Goal: Information Seeking & Learning: Learn about a topic

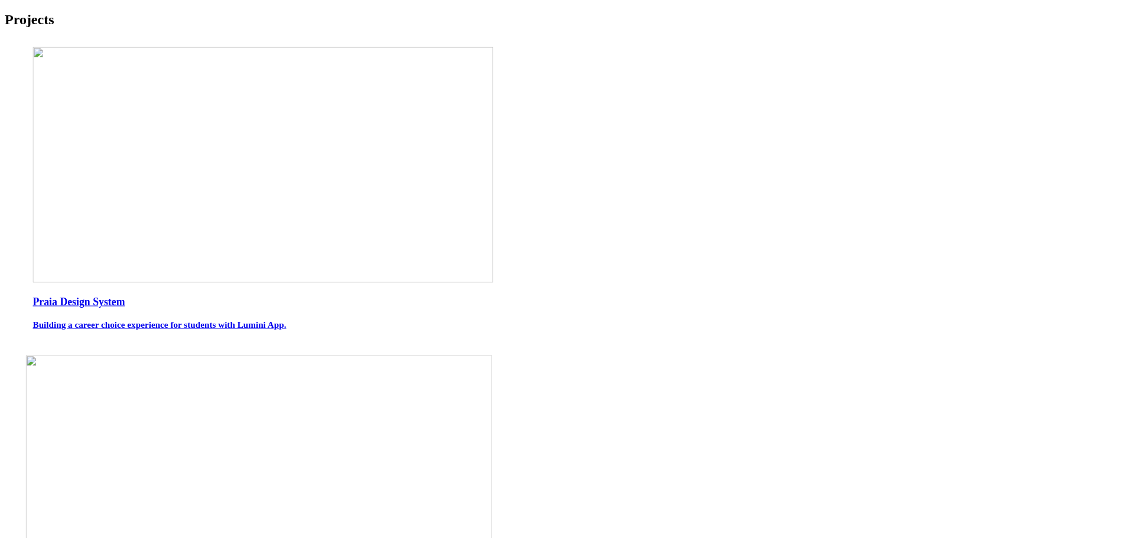
scroll to position [492, 0]
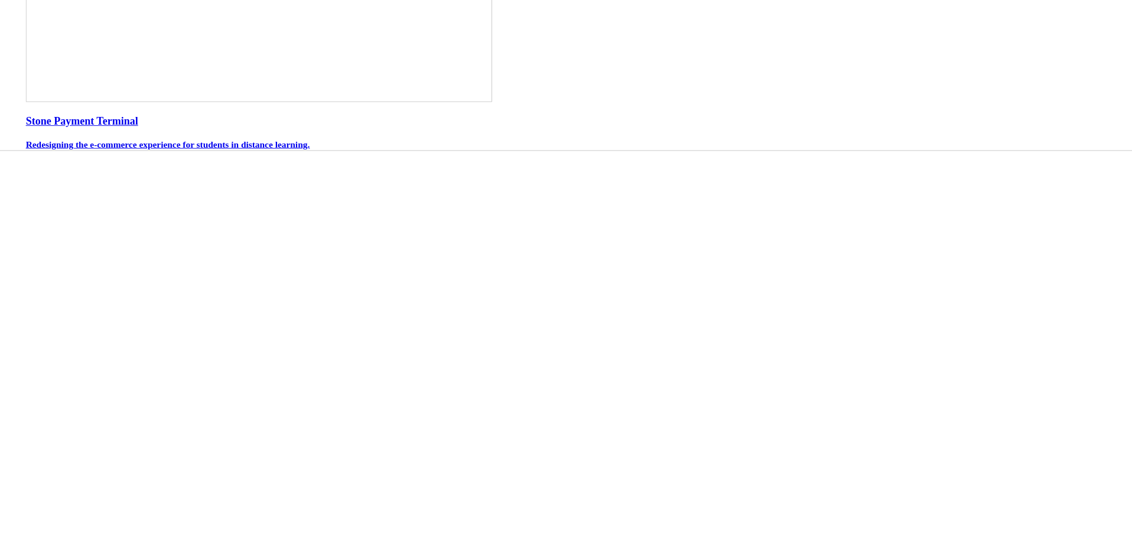
click at [278, 427] on body "Projects Praia Design System Building a career choice experience for students w…" at bounding box center [566, 349] width 1123 height 1658
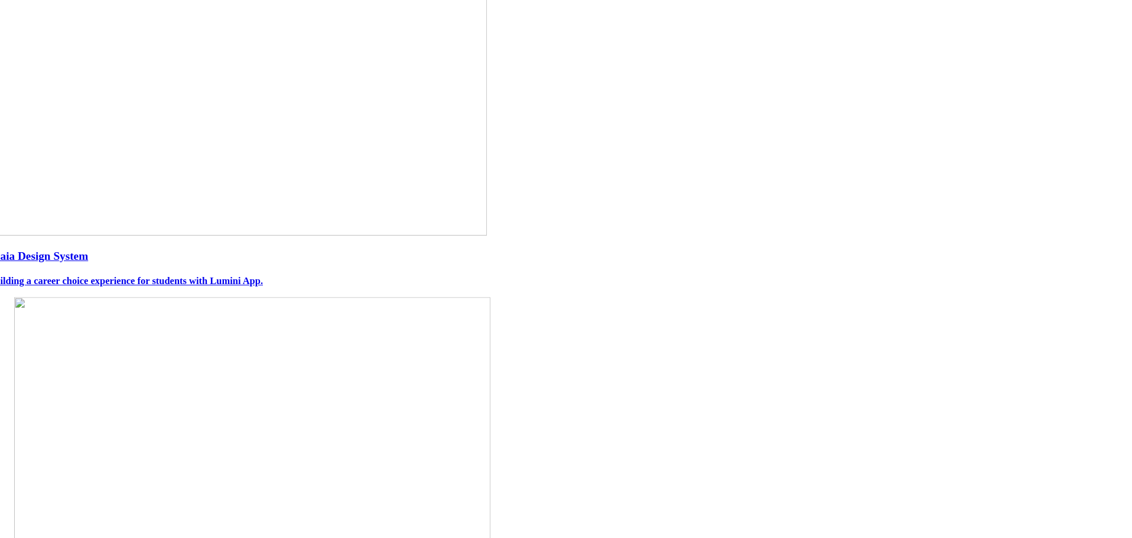
scroll to position [0, 0]
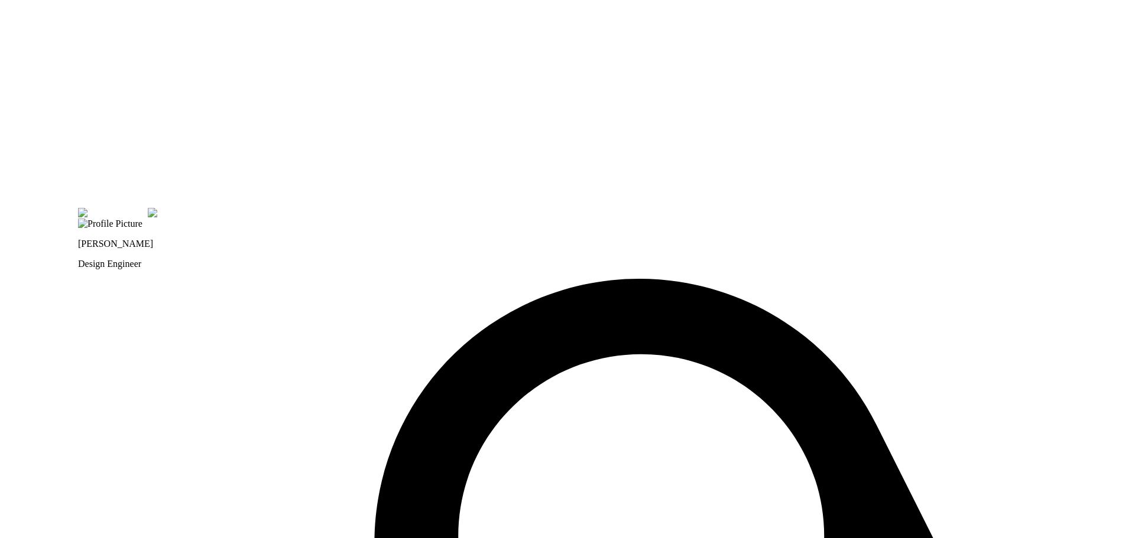
drag, startPoint x: 378, startPoint y: 195, endPoint x: 471, endPoint y: 360, distance: 189.5
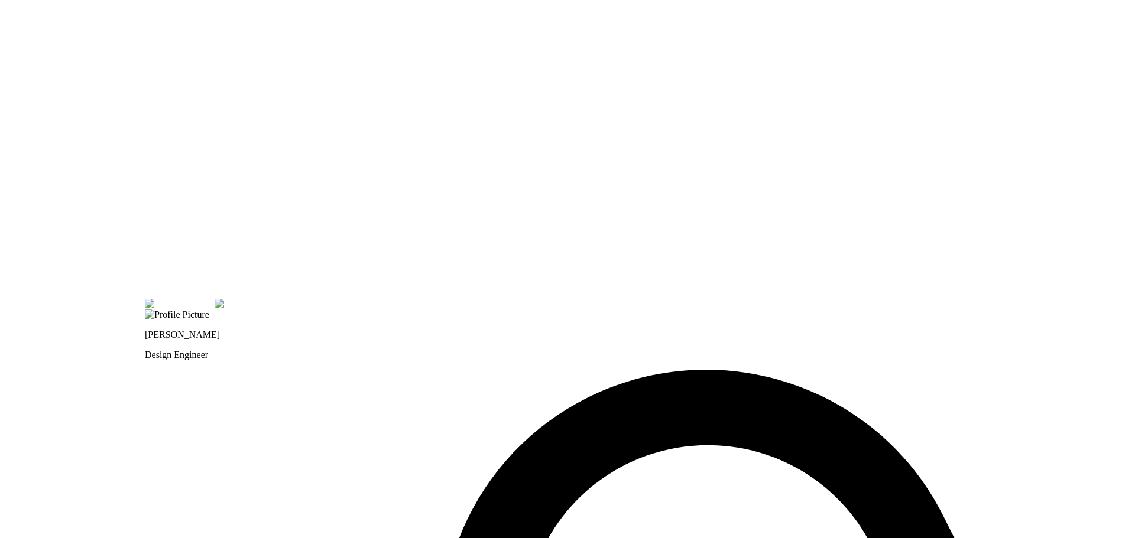
drag, startPoint x: 425, startPoint y: 247, endPoint x: 460, endPoint y: 308, distance: 70.1
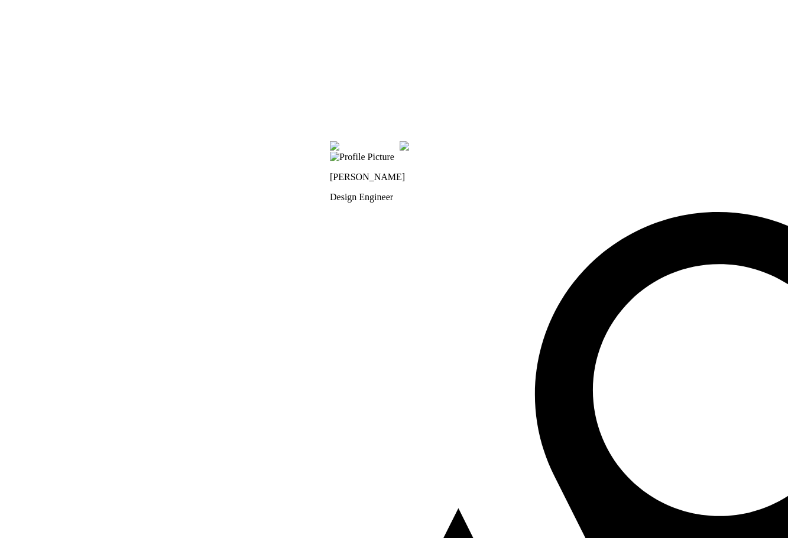
drag, startPoint x: 367, startPoint y: 123, endPoint x: 329, endPoint y: 272, distance: 153.7
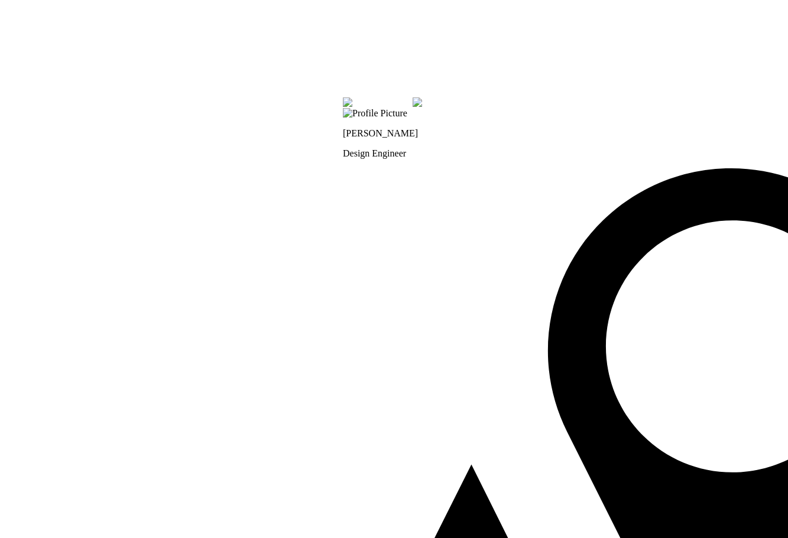
drag, startPoint x: 177, startPoint y: 198, endPoint x: 213, endPoint y: 284, distance: 93.0
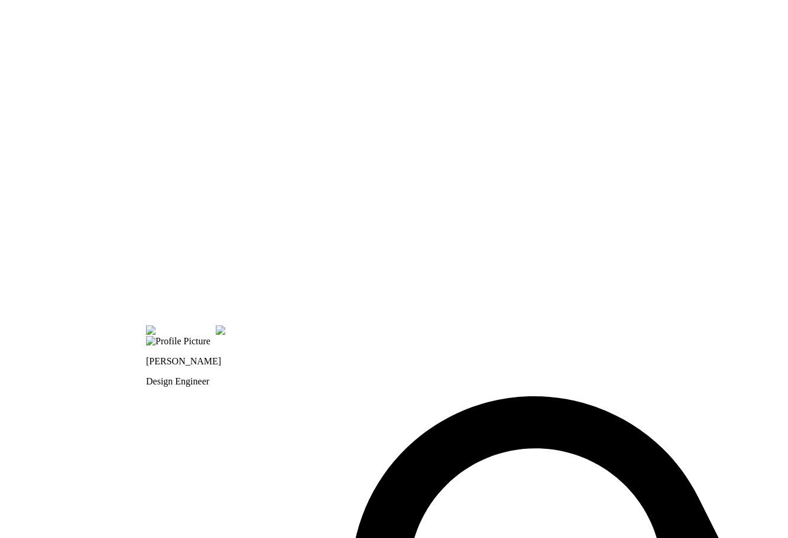
drag, startPoint x: 519, startPoint y: 324, endPoint x: 300, endPoint y: 319, distance: 219.3
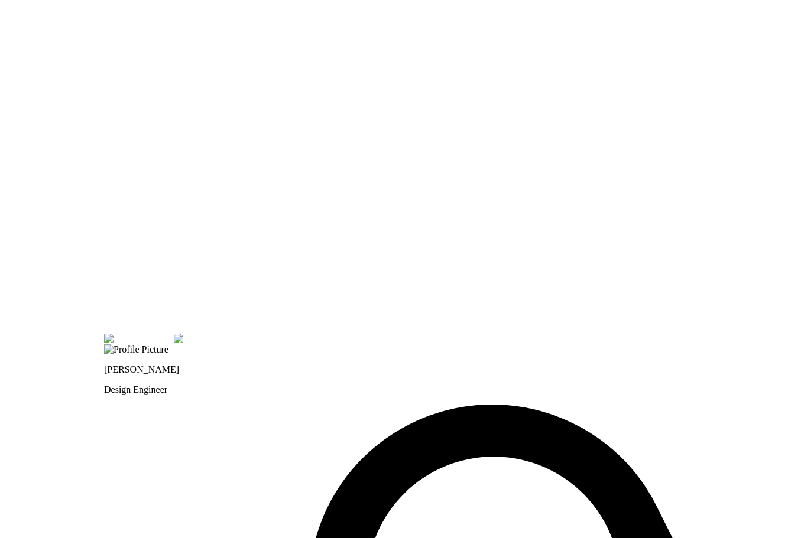
drag, startPoint x: 519, startPoint y: 302, endPoint x: 395, endPoint y: 278, distance: 126.3
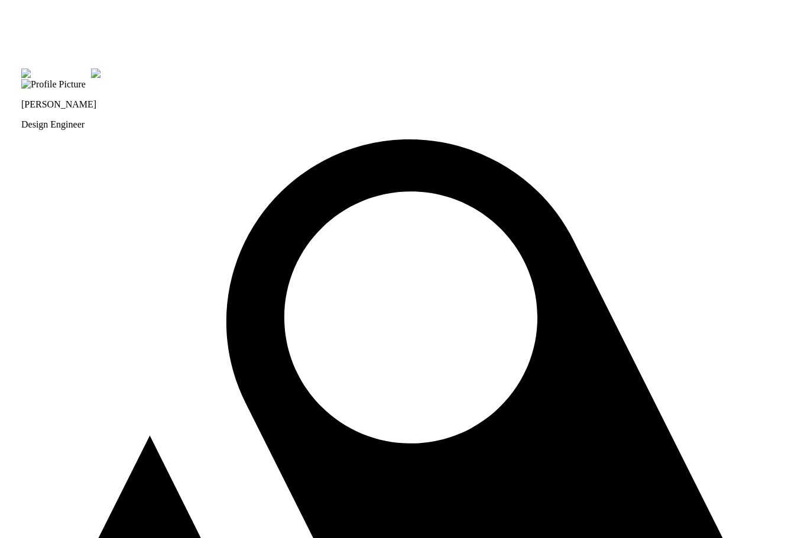
drag, startPoint x: 0, startPoint y: 0, endPoint x: 203, endPoint y: 149, distance: 252.0
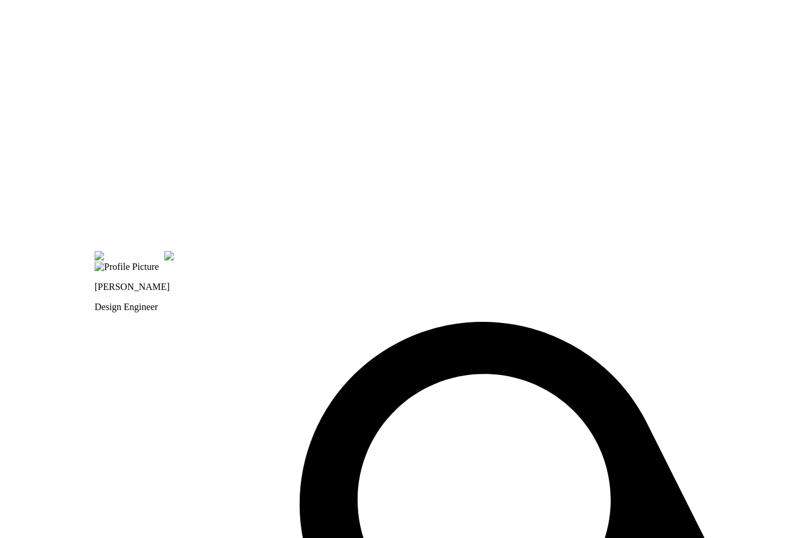
drag, startPoint x: 187, startPoint y: 122, endPoint x: 271, endPoint y: 330, distance: 223.8
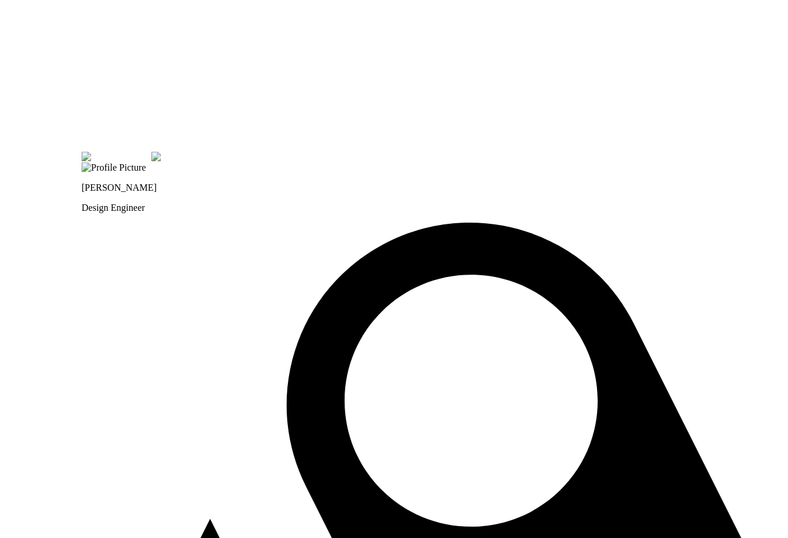
drag, startPoint x: 187, startPoint y: 185, endPoint x: 297, endPoint y: 341, distance: 190.8
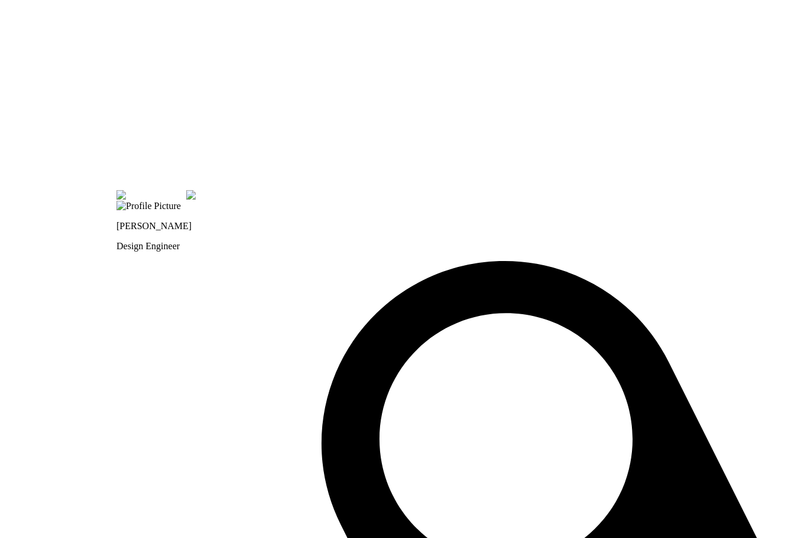
drag, startPoint x: 268, startPoint y: 222, endPoint x: 366, endPoint y: 345, distance: 157.6
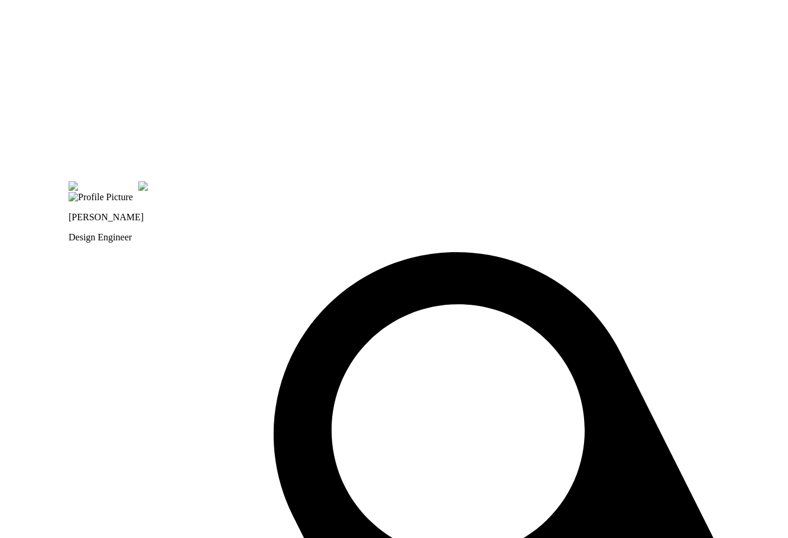
drag, startPoint x: 196, startPoint y: 180, endPoint x: 261, endPoint y: 330, distance: 163.3
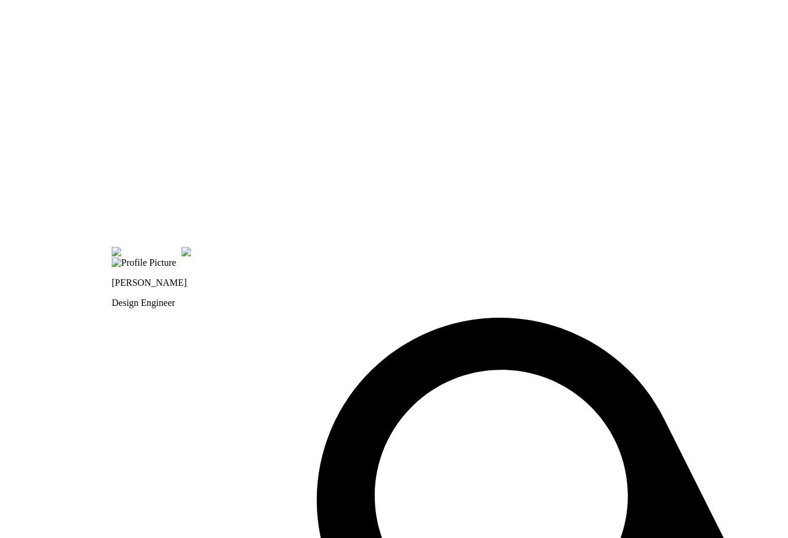
drag, startPoint x: 245, startPoint y: 158, endPoint x: 349, endPoint y: 267, distance: 150.5
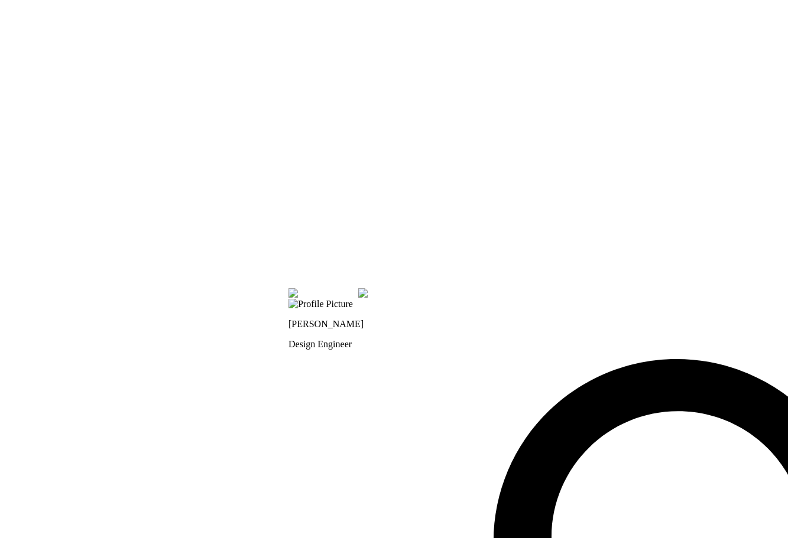
drag, startPoint x: 238, startPoint y: 184, endPoint x: 356, endPoint y: 181, distance: 118.8
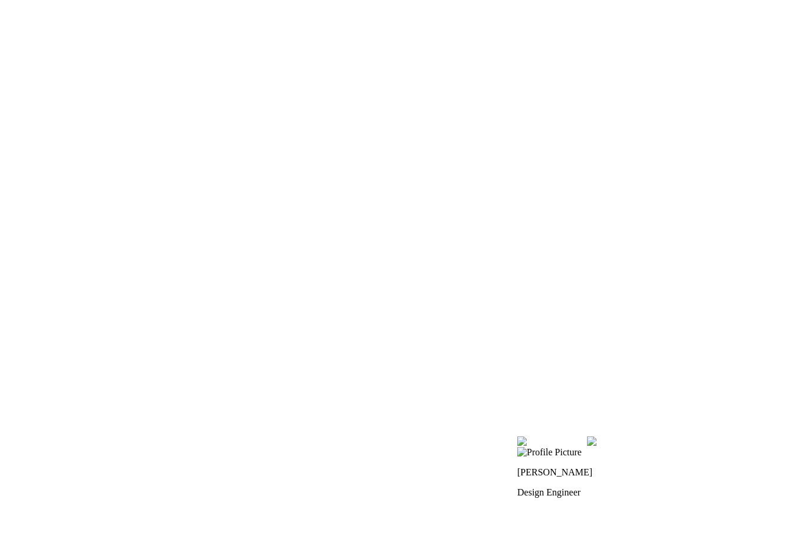
drag, startPoint x: 509, startPoint y: 378, endPoint x: 519, endPoint y: 388, distance: 14.6
drag, startPoint x: 441, startPoint y: 151, endPoint x: 245, endPoint y: 245, distance: 217.0
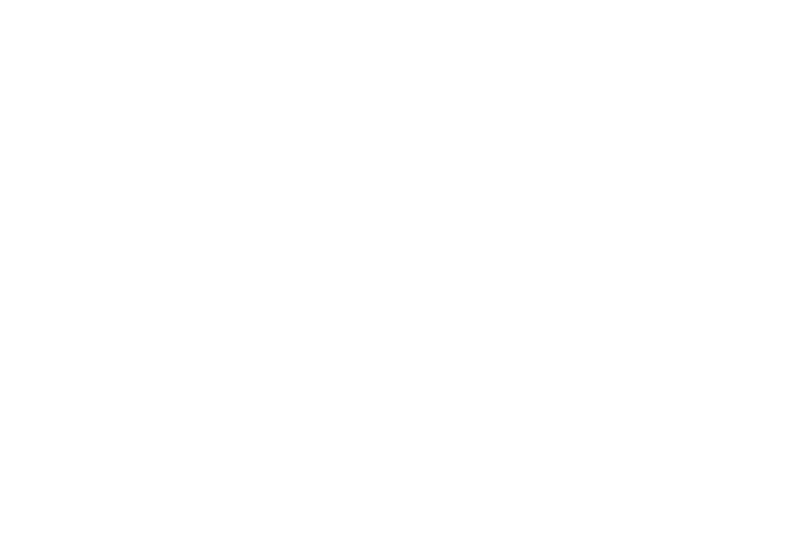
drag, startPoint x: 546, startPoint y: 349, endPoint x: 211, endPoint y: 329, distance: 335.7
drag, startPoint x: 590, startPoint y: 219, endPoint x: 349, endPoint y: 197, distance: 242.7
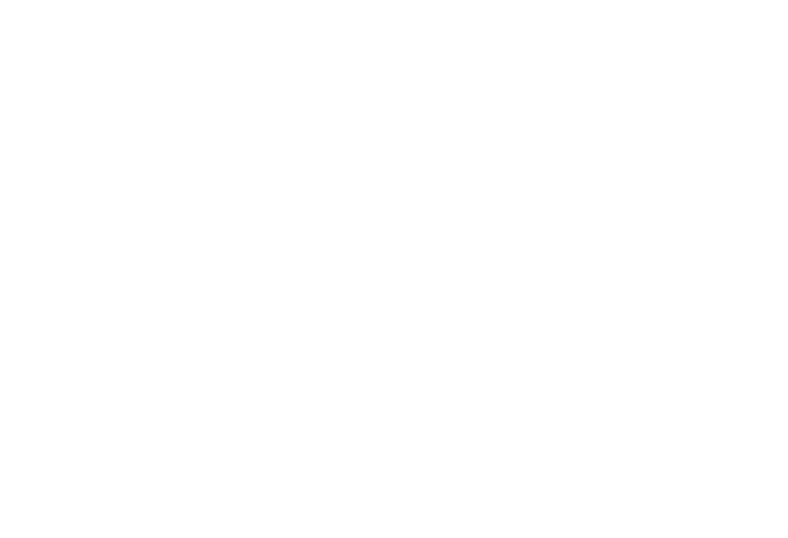
drag, startPoint x: 478, startPoint y: 235, endPoint x: 256, endPoint y: 141, distance: 240.9
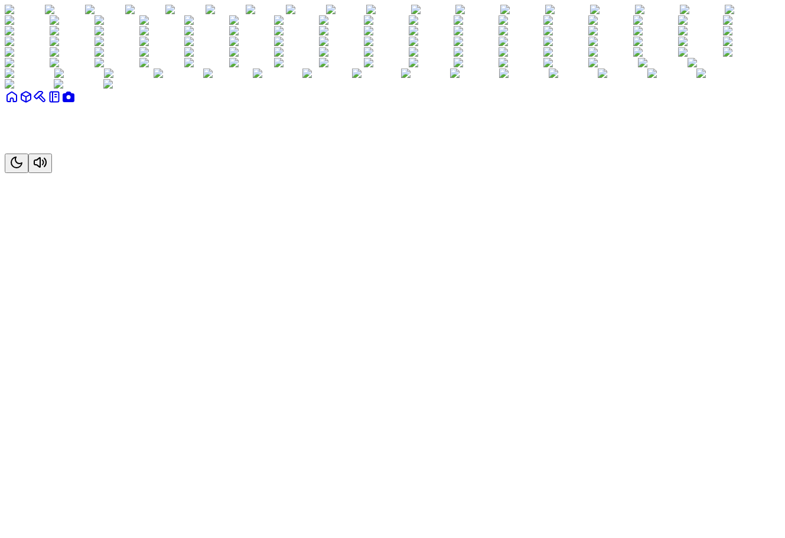
click at [31, 102] on icon at bounding box center [25, 97] width 9 height 10
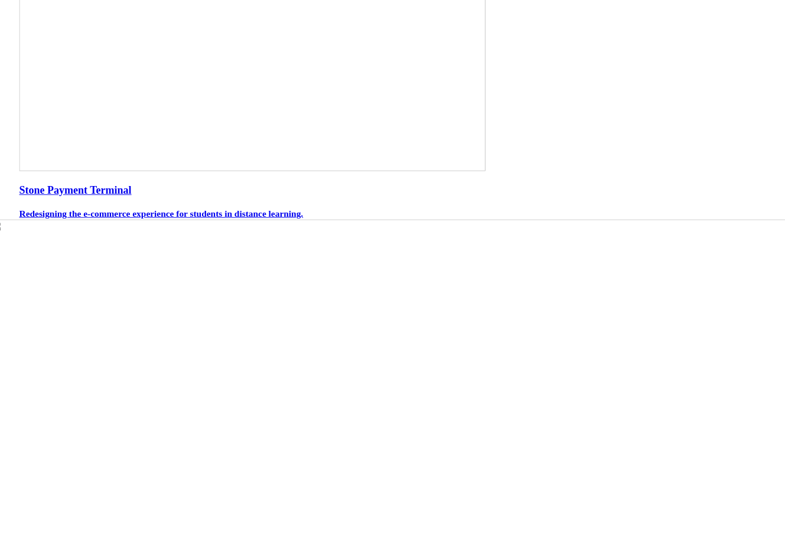
scroll to position [492, 0]
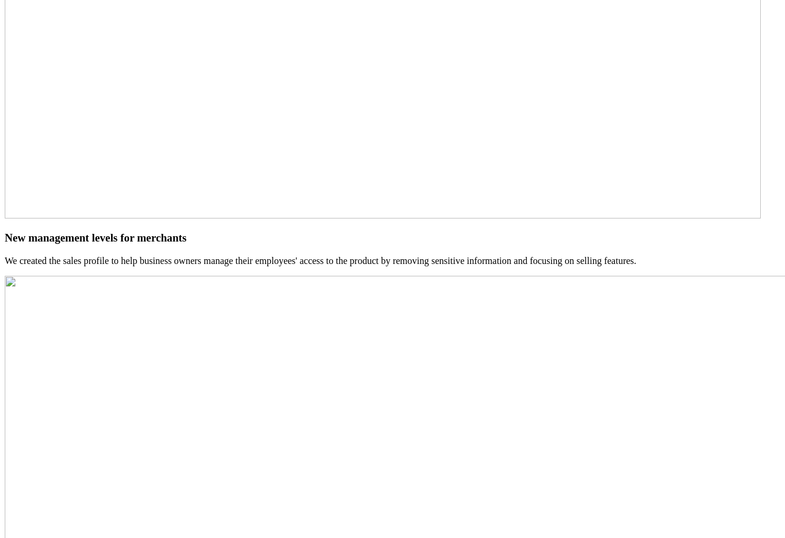
scroll to position [4844, 0]
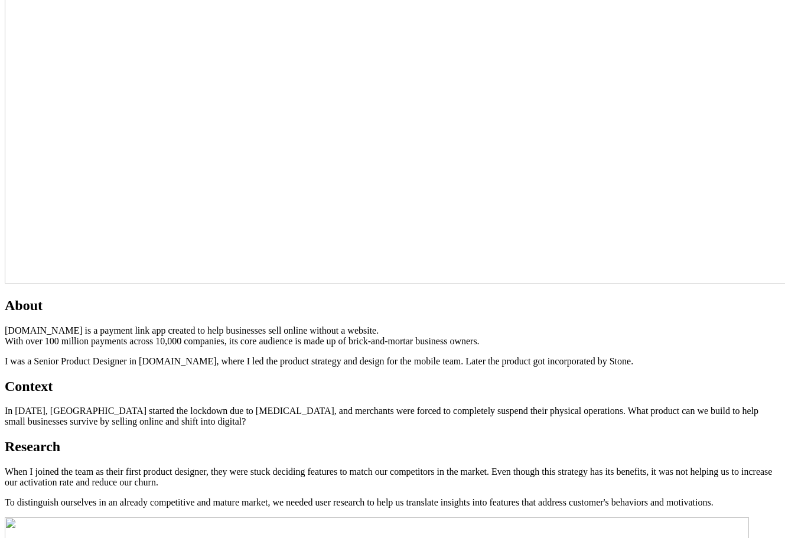
scroll to position [589, 0]
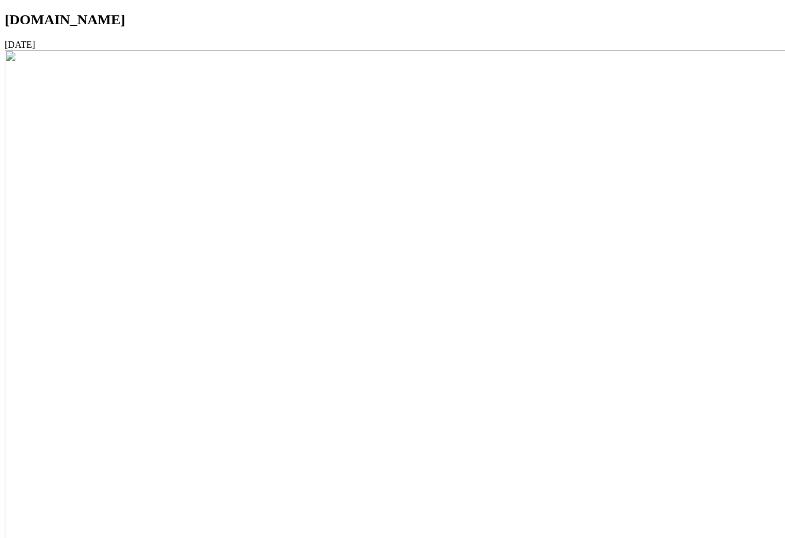
click at [454, 139] on img at bounding box center [596, 473] width 1182 height 847
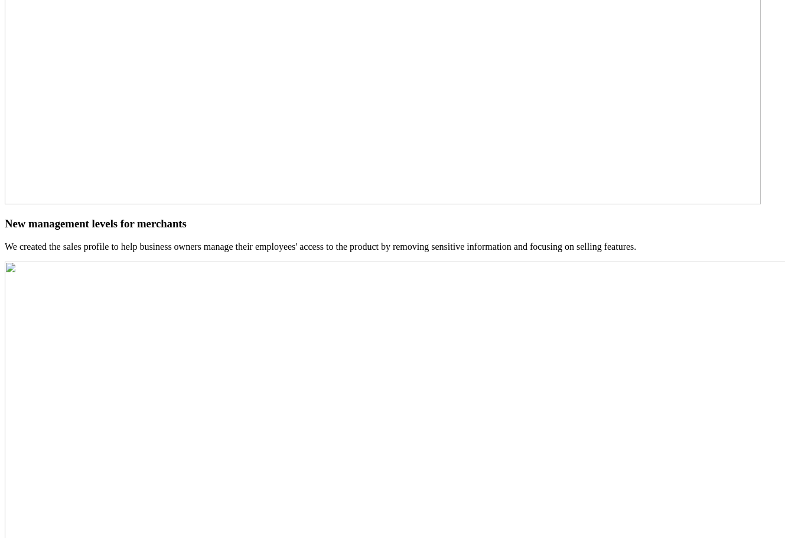
scroll to position [4835, 0]
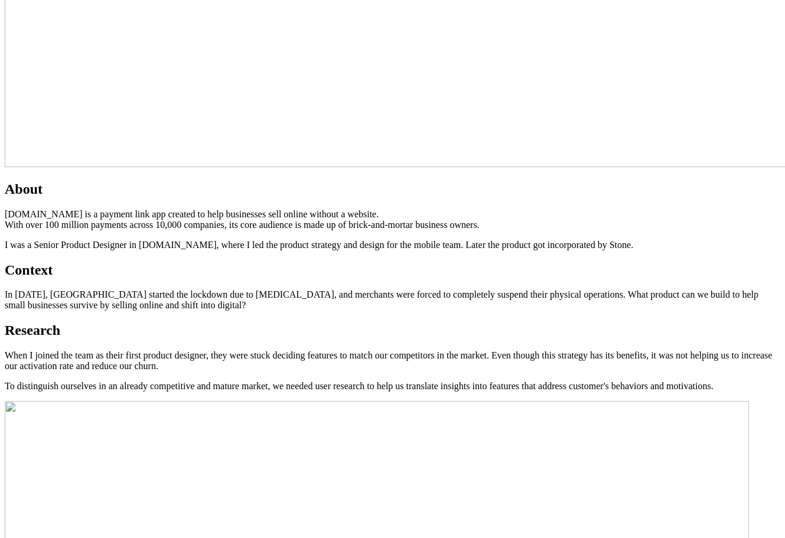
scroll to position [0, 0]
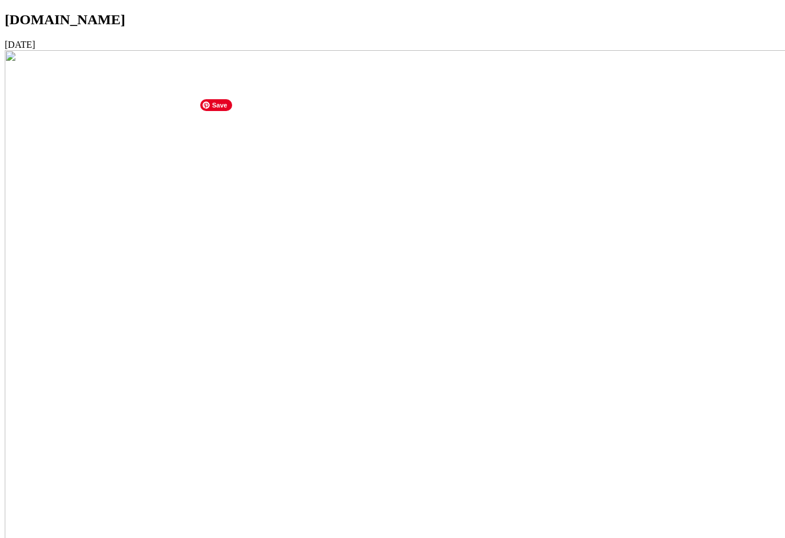
click at [373, 259] on img at bounding box center [596, 473] width 1182 height 847
click at [397, 263] on img at bounding box center [596, 473] width 1182 height 847
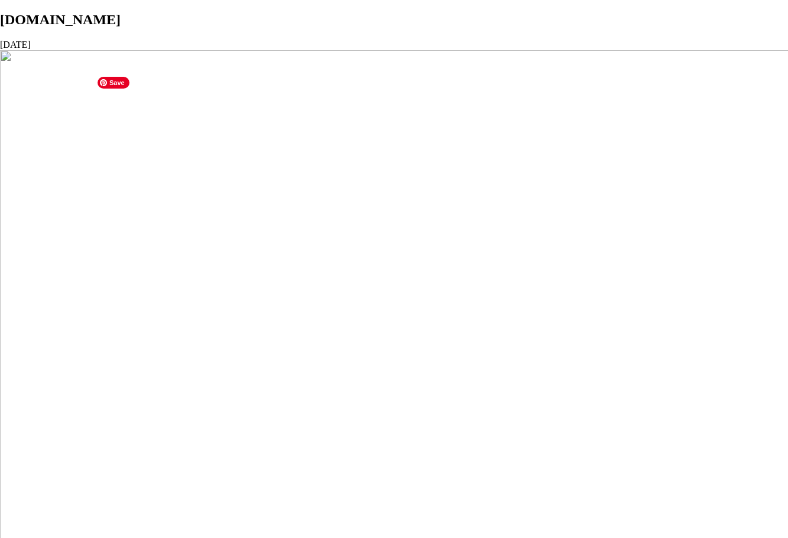
click at [372, 255] on img at bounding box center [596, 473] width 1182 height 847
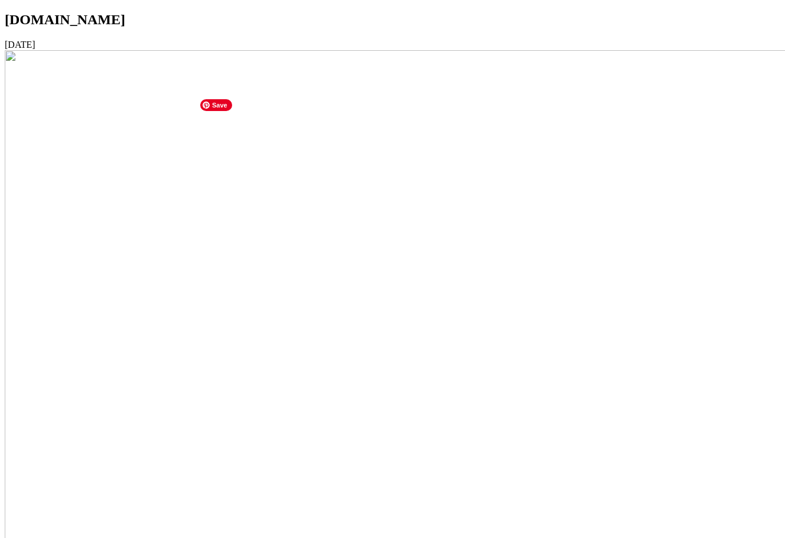
click at [381, 227] on img at bounding box center [596, 473] width 1182 height 847
click at [463, 210] on img at bounding box center [596, 473] width 1182 height 847
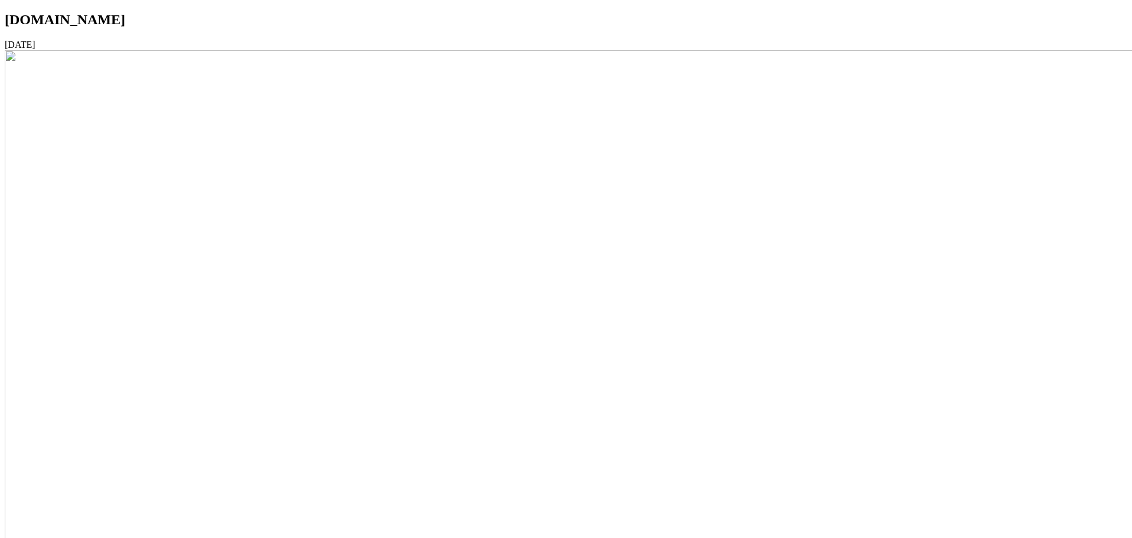
click at [663, 197] on img at bounding box center [596, 473] width 1182 height 847
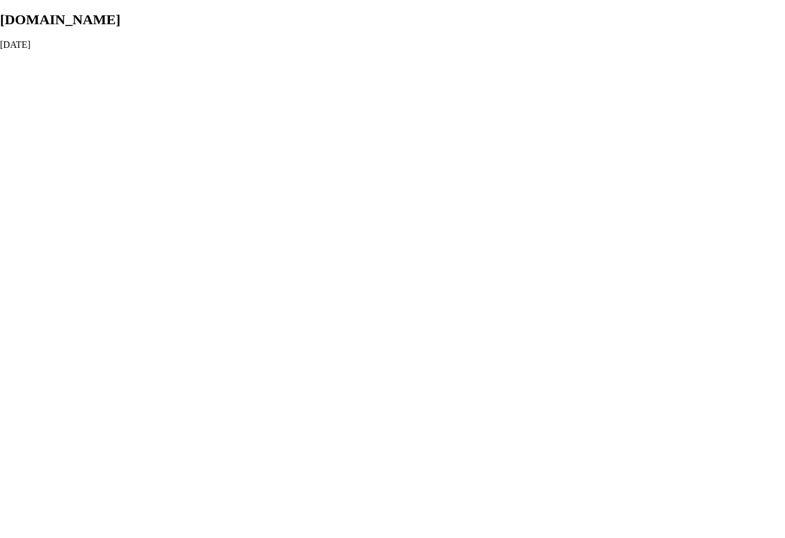
scroll to position [59, 0]
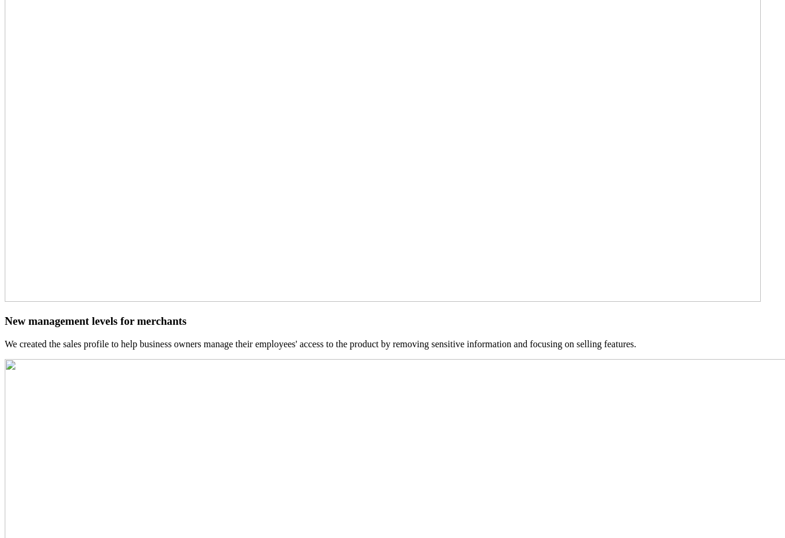
scroll to position [4835, 0]
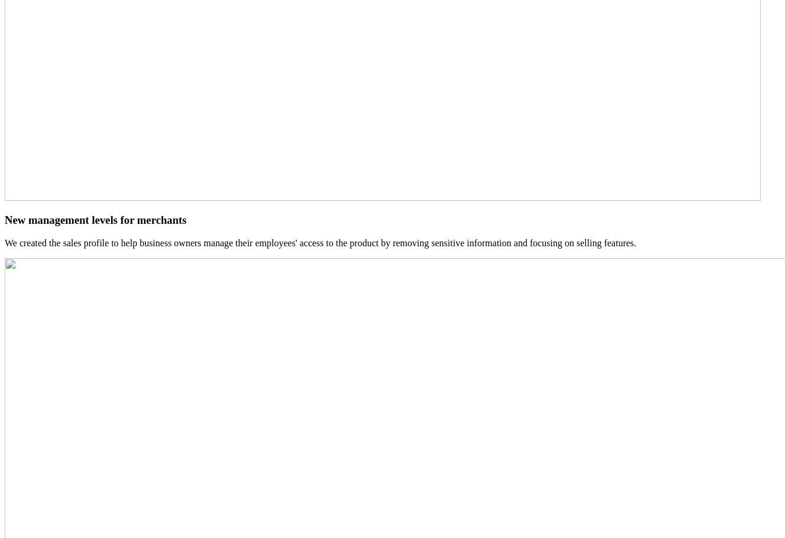
drag, startPoint x: 282, startPoint y: 476, endPoint x: 152, endPoint y: 428, distance: 137.8
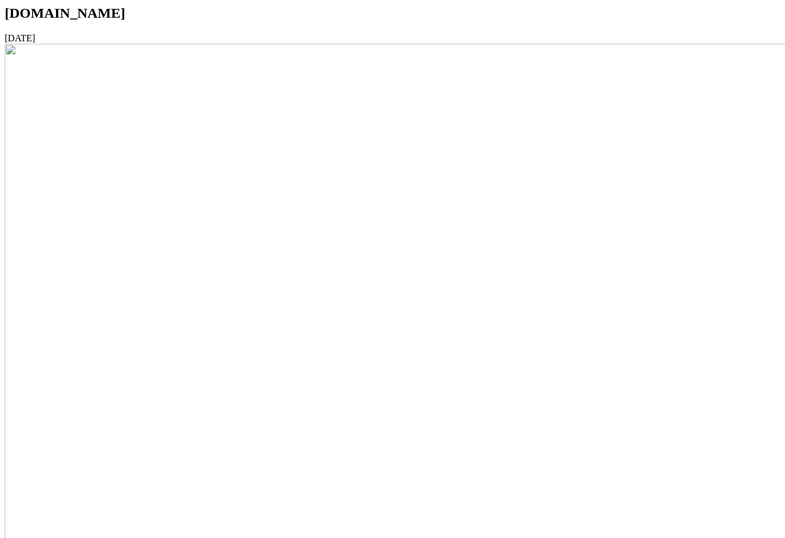
scroll to position [0, 0]
click at [220, 28] on h1 "Link.me" at bounding box center [393, 20] width 776 height 16
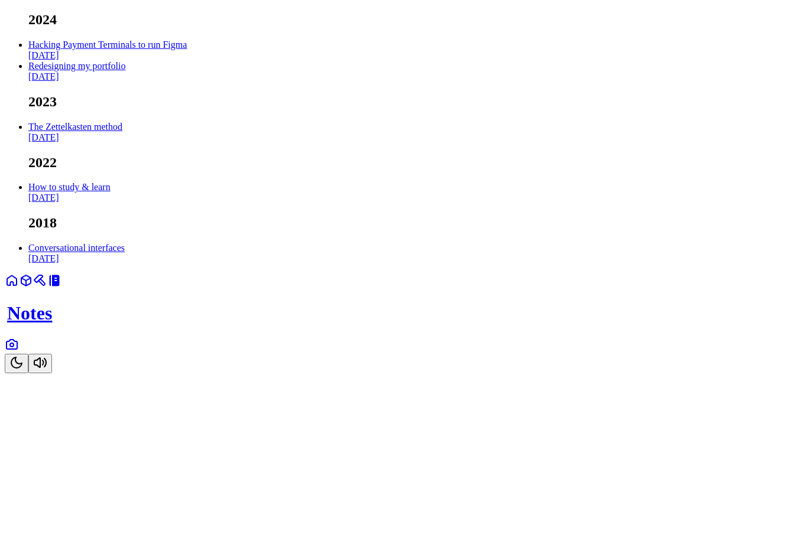
click at [48, 378] on html "2024 Hacking Payment Terminals to run Figma Oct 2024 Redesigning my portfolio S…" at bounding box center [394, 189] width 788 height 378
click at [47, 290] on link at bounding box center [40, 285] width 14 height 10
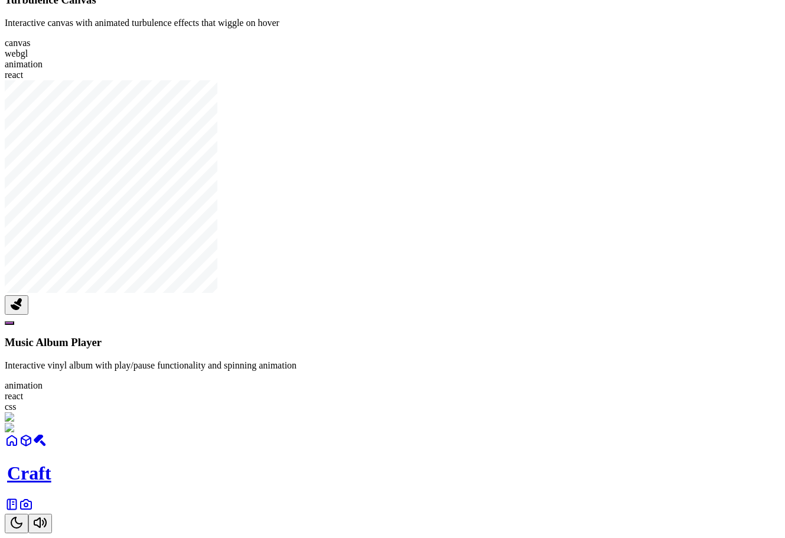
scroll to position [1300, 0]
click at [14, 325] on button at bounding box center [9, 323] width 9 height 4
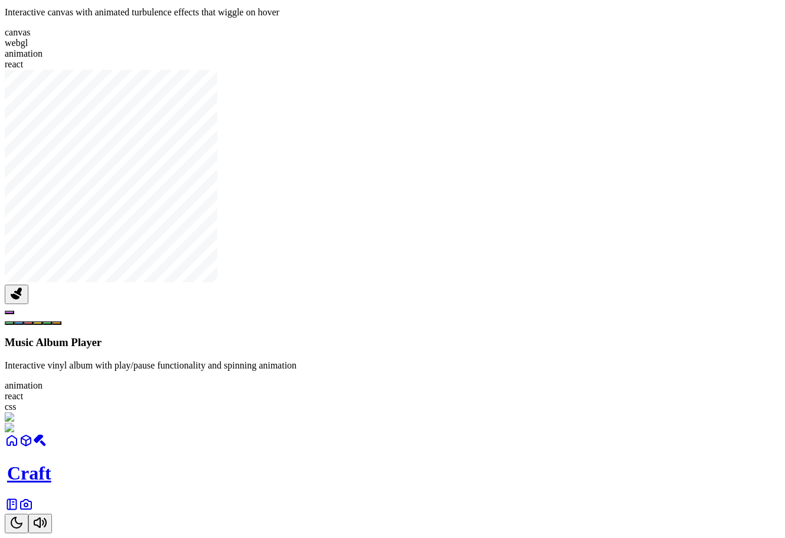
click at [14, 314] on button at bounding box center [9, 313] width 9 height 4
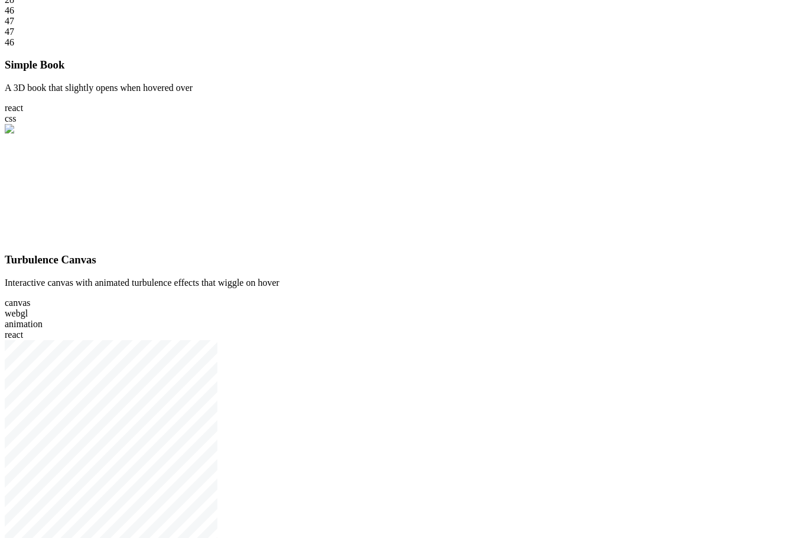
scroll to position [0, 0]
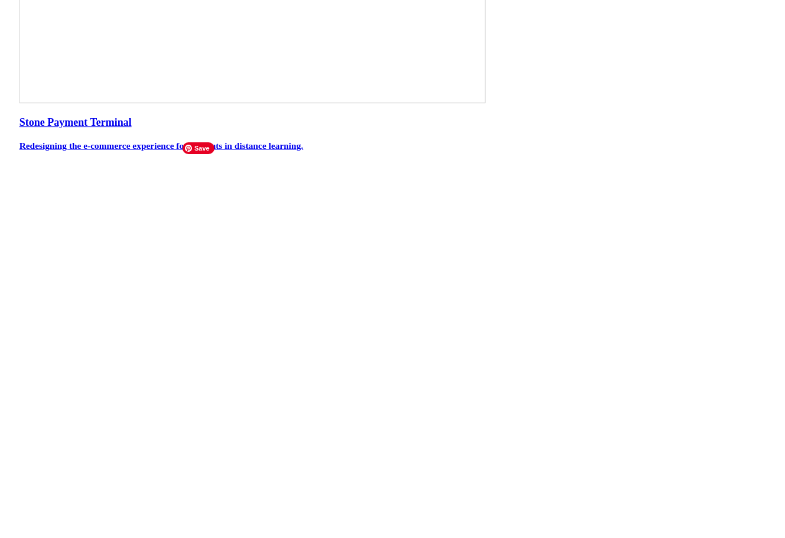
scroll to position [492, 0]
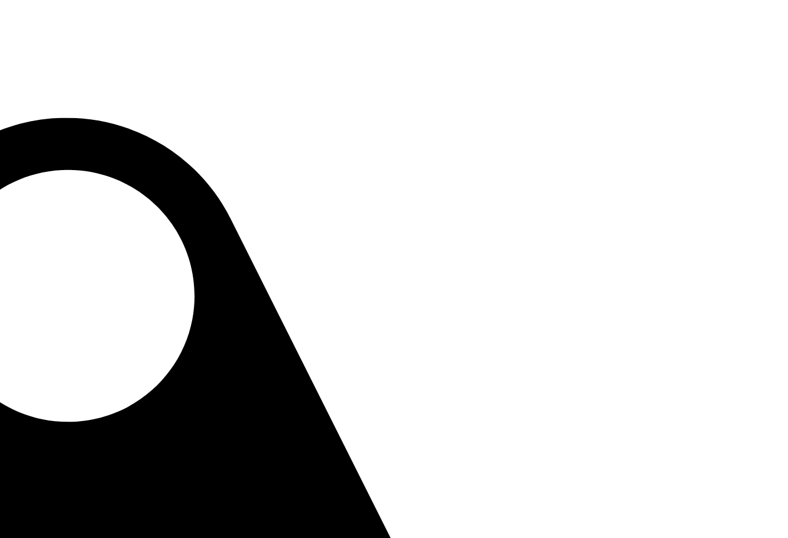
drag, startPoint x: 745, startPoint y: 339, endPoint x: 341, endPoint y: 318, distance: 404.2
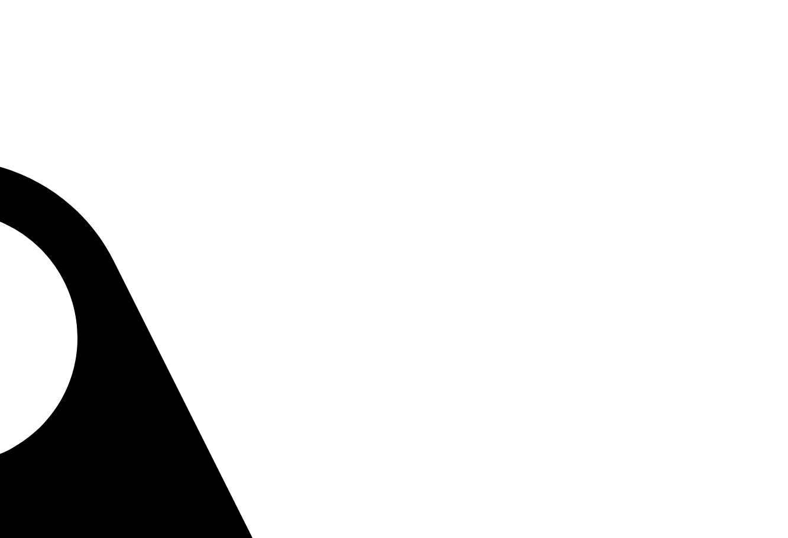
drag, startPoint x: 445, startPoint y: 346, endPoint x: 238, endPoint y: 511, distance: 264.1
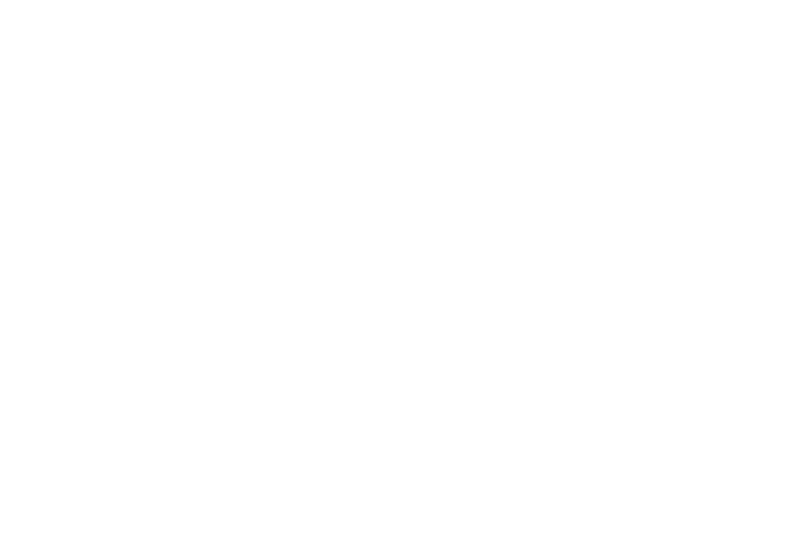
drag, startPoint x: 503, startPoint y: 188, endPoint x: 258, endPoint y: 451, distance: 359.2
drag, startPoint x: 258, startPoint y: 451, endPoint x: 818, endPoint y: 460, distance: 560.3
drag, startPoint x: 398, startPoint y: 502, endPoint x: 371, endPoint y: 526, distance: 36.9
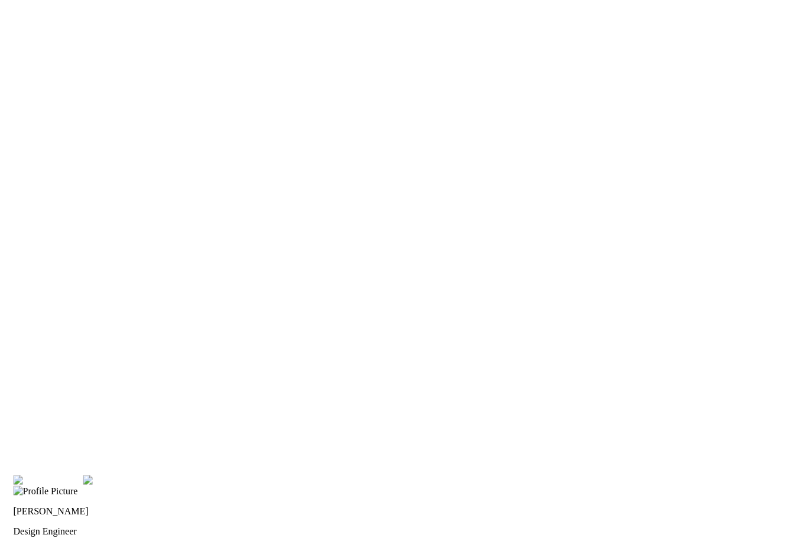
drag, startPoint x: 806, startPoint y: 175, endPoint x: 943, endPoint y: 162, distance: 137.7
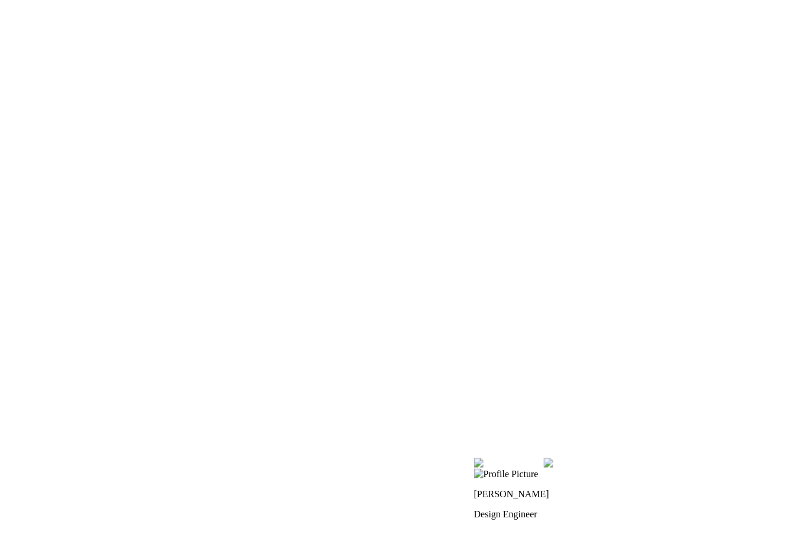
drag, startPoint x: 359, startPoint y: 345, endPoint x: 601, endPoint y: 295, distance: 246.8
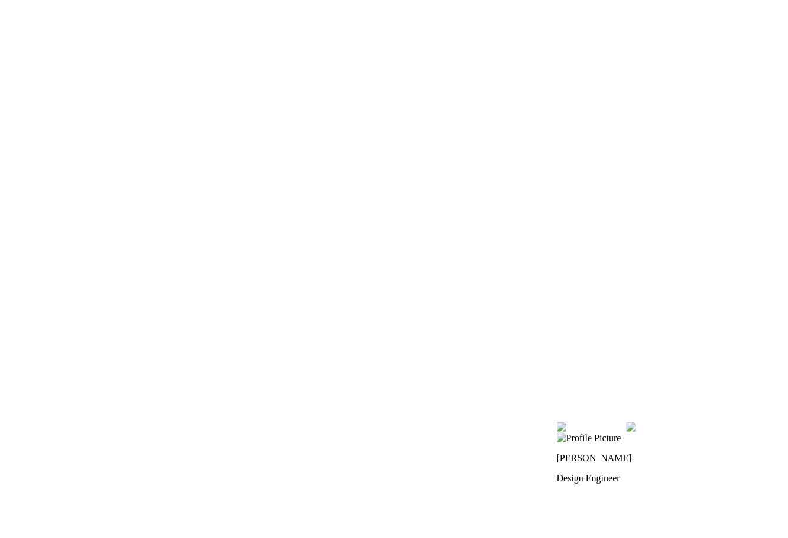
drag, startPoint x: 592, startPoint y: 284, endPoint x: 634, endPoint y: 259, distance: 49.1
drag, startPoint x: 345, startPoint y: 216, endPoint x: 318, endPoint y: 57, distance: 161.2
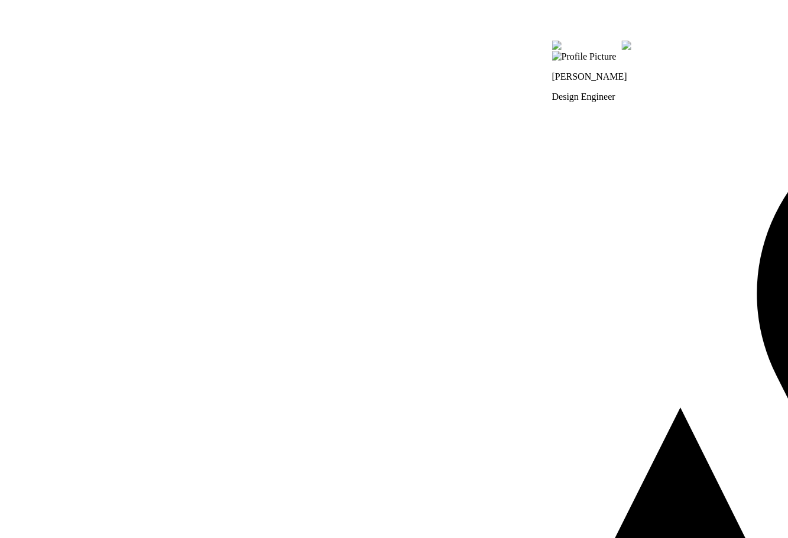
drag, startPoint x: 267, startPoint y: 24, endPoint x: 219, endPoint y: 179, distance: 162.1
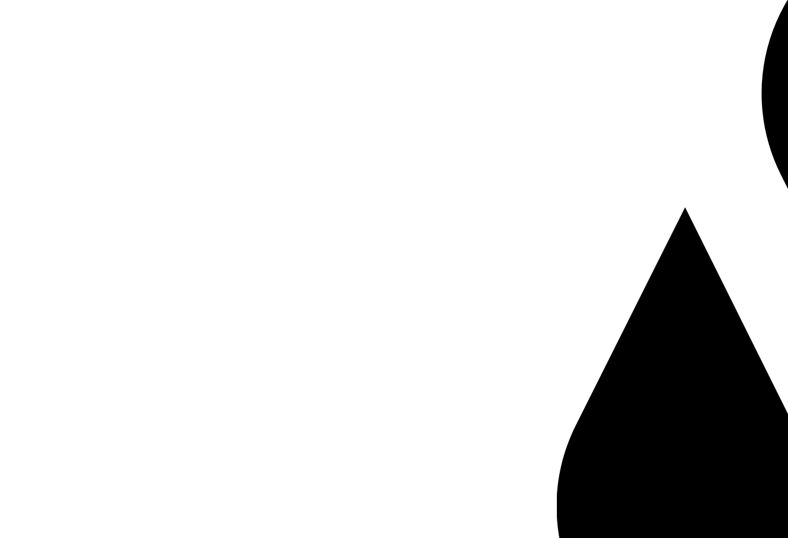
drag, startPoint x: 184, startPoint y: 268, endPoint x: 274, endPoint y: 2, distance: 279.9
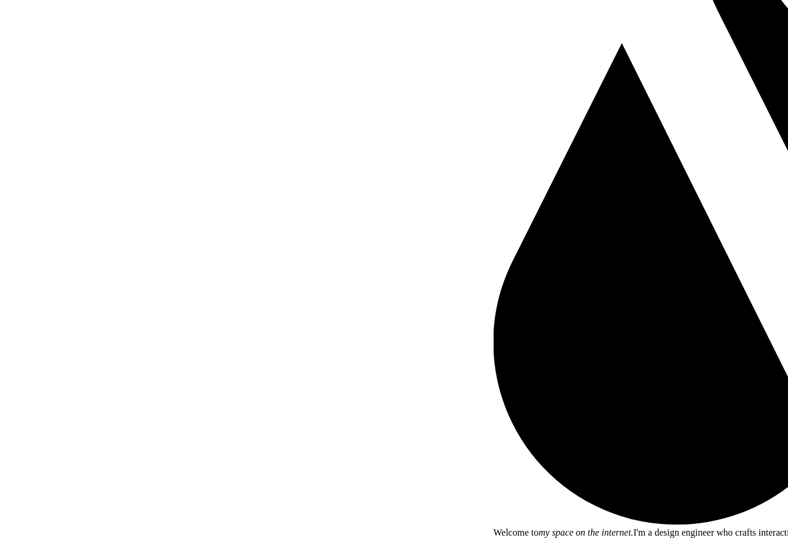
drag, startPoint x: 336, startPoint y: 254, endPoint x: 150, endPoint y: 98, distance: 243.3
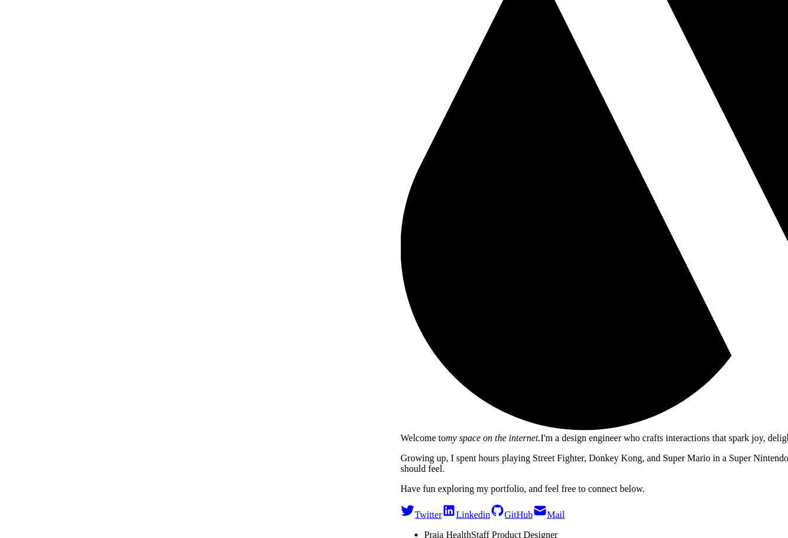
drag, startPoint x: 599, startPoint y: 346, endPoint x: 302, endPoint y: 184, distance: 338.0
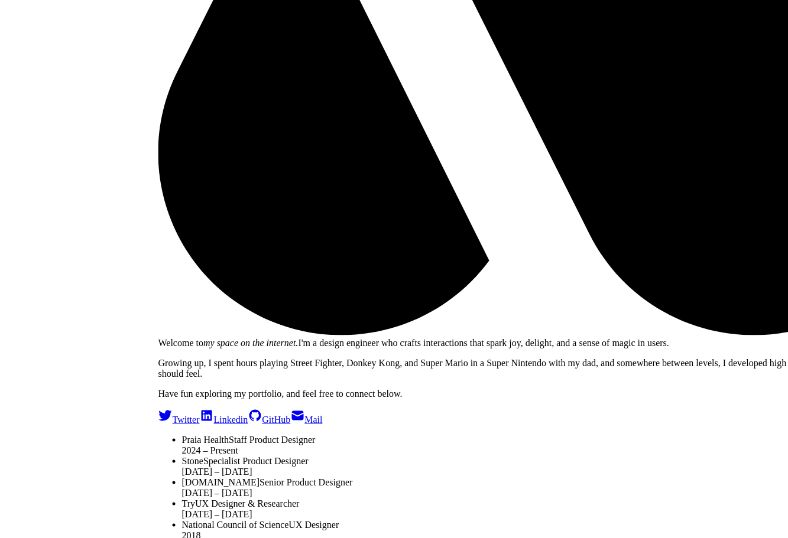
drag, startPoint x: 563, startPoint y: 261, endPoint x: 316, endPoint y: 359, distance: 265.2
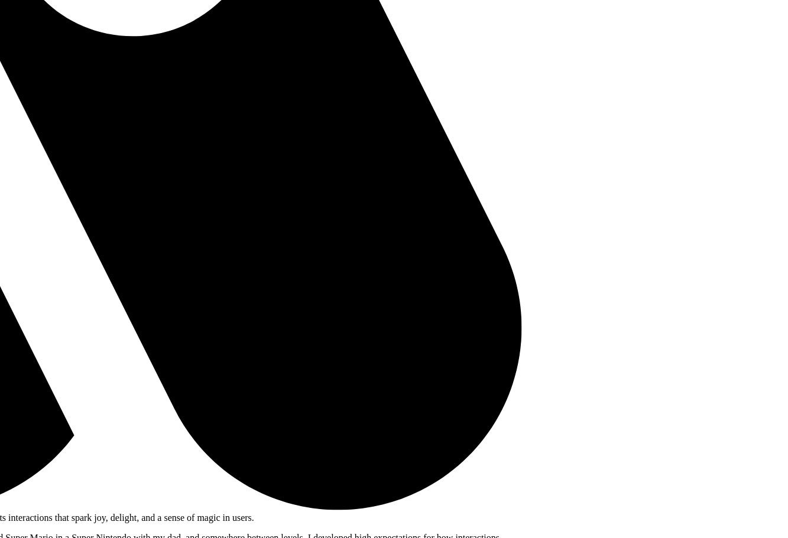
drag, startPoint x: 492, startPoint y: 333, endPoint x: 310, endPoint y: 425, distance: 204.3
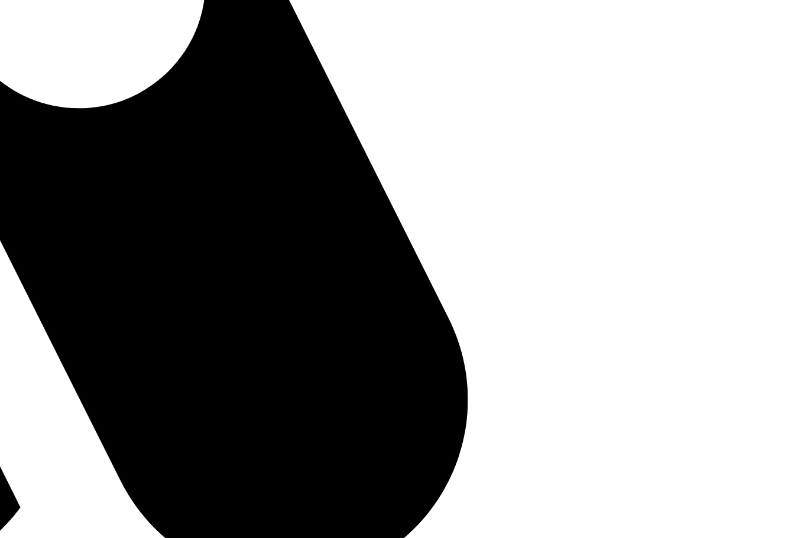
drag, startPoint x: 392, startPoint y: 230, endPoint x: 358, endPoint y: 272, distance: 54.2
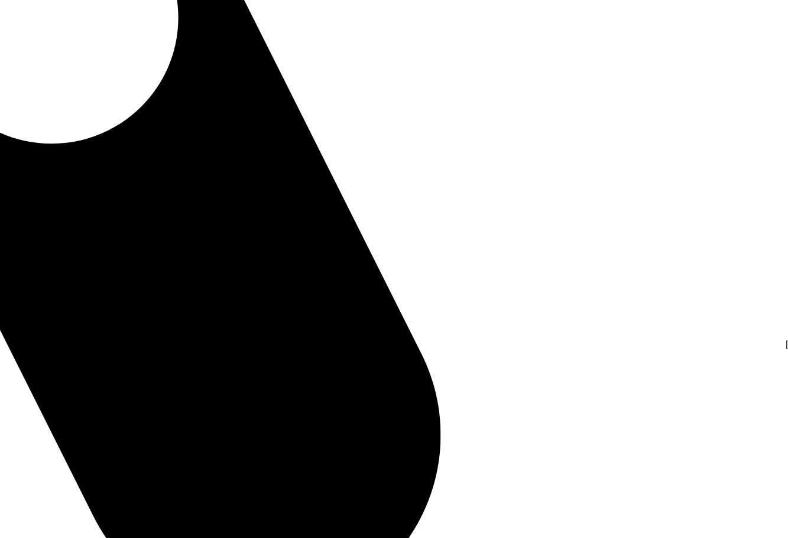
drag, startPoint x: 401, startPoint y: 239, endPoint x: 179, endPoint y: 213, distance: 223.7
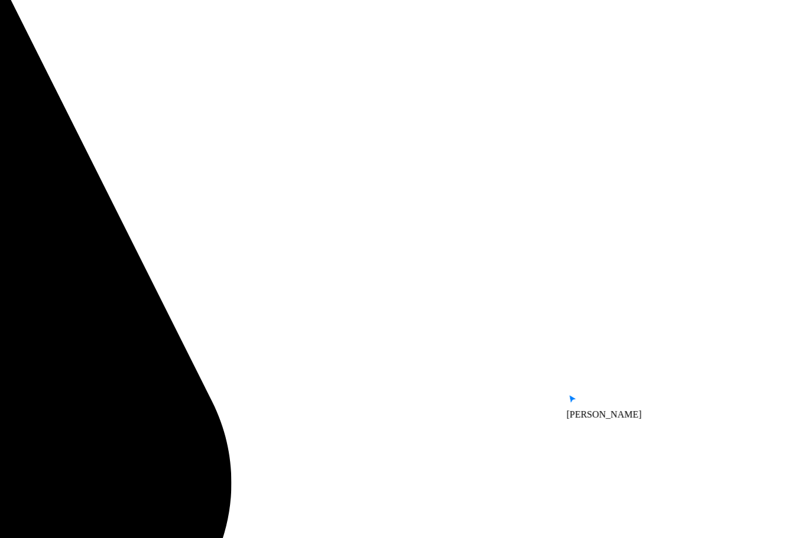
drag, startPoint x: 561, startPoint y: 267, endPoint x: 416, endPoint y: 329, distance: 157.8
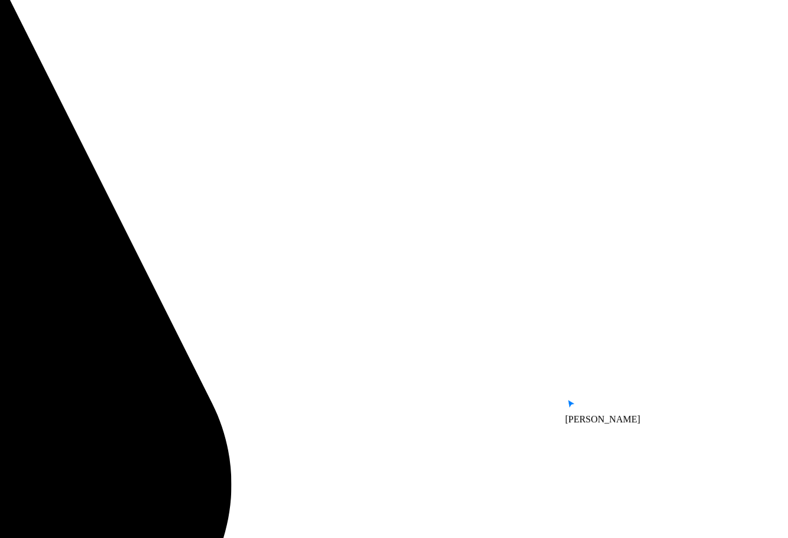
drag, startPoint x: 594, startPoint y: 187, endPoint x: 501, endPoint y: 396, distance: 228.6
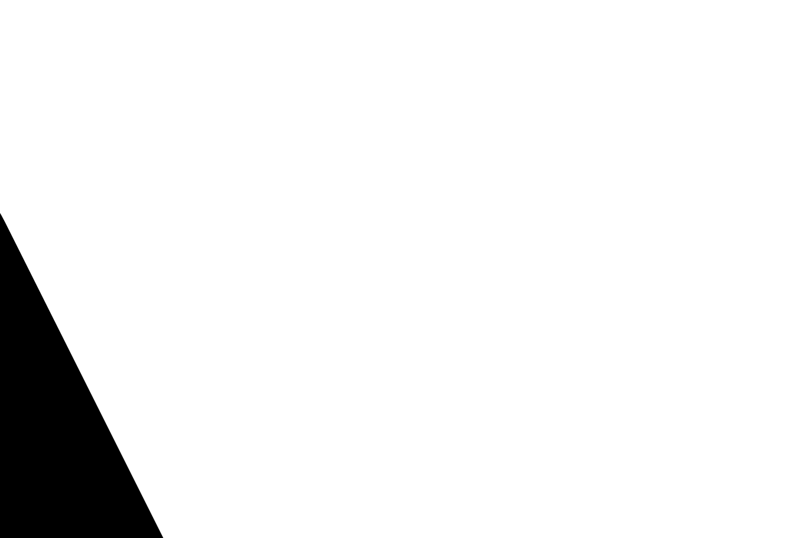
drag, startPoint x: 544, startPoint y: 196, endPoint x: 470, endPoint y: 365, distance: 184.7
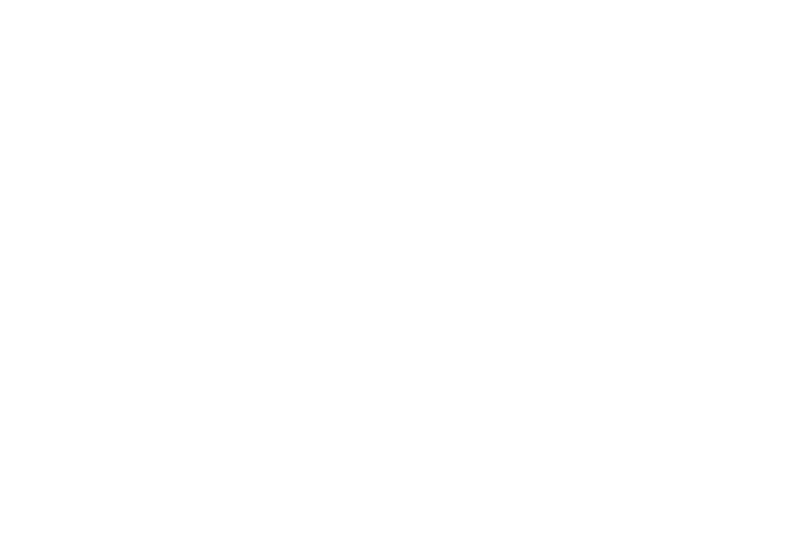
drag, startPoint x: 464, startPoint y: 377, endPoint x: 456, endPoint y: 448, distance: 71.3
drag, startPoint x: 430, startPoint y: 309, endPoint x: 761, endPoint y: 248, distance: 336.6
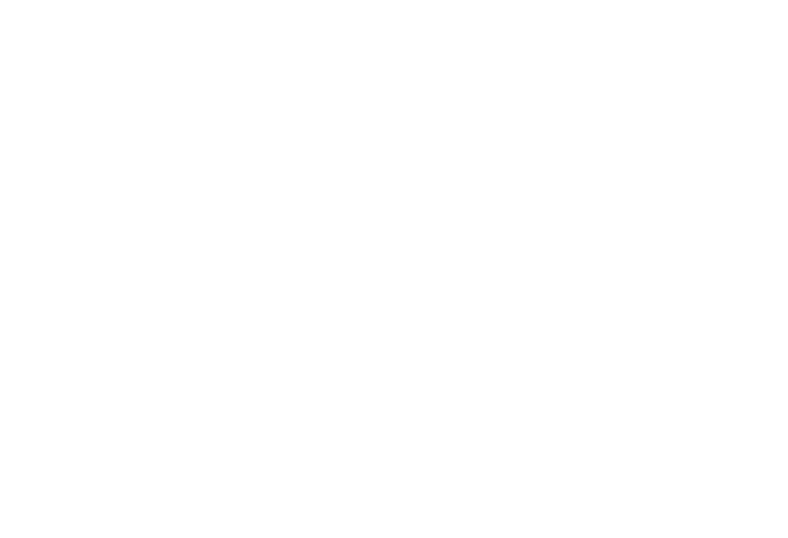
drag, startPoint x: 236, startPoint y: 418, endPoint x: 538, endPoint y: 205, distance: 370.2
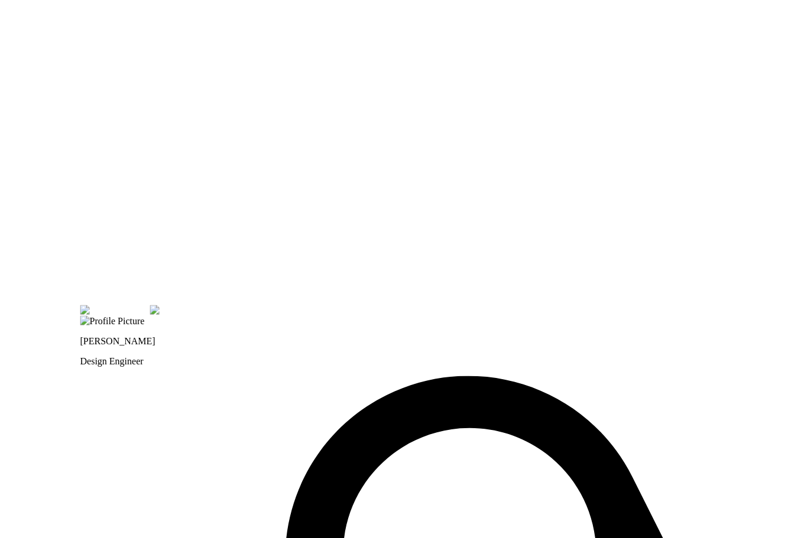
drag, startPoint x: 419, startPoint y: 179, endPoint x: 420, endPoint y: 94, distance: 85.1
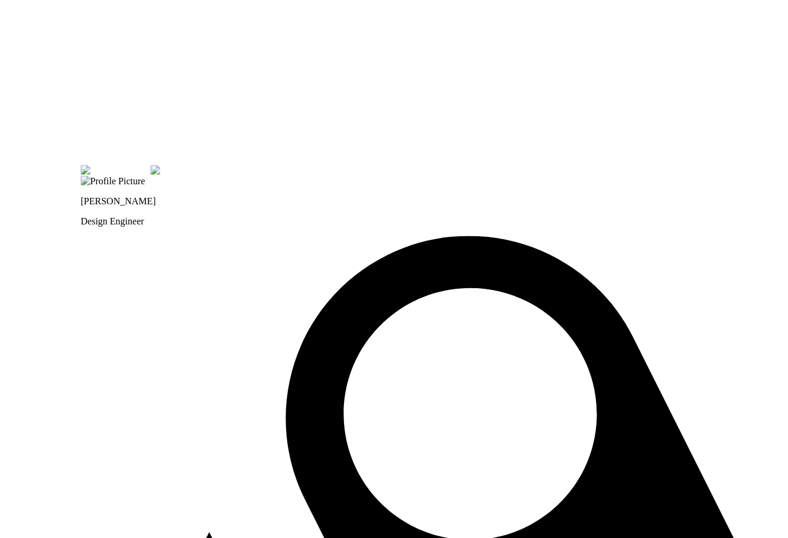
drag, startPoint x: 433, startPoint y: 152, endPoint x: 417, endPoint y: 43, distance: 110.4
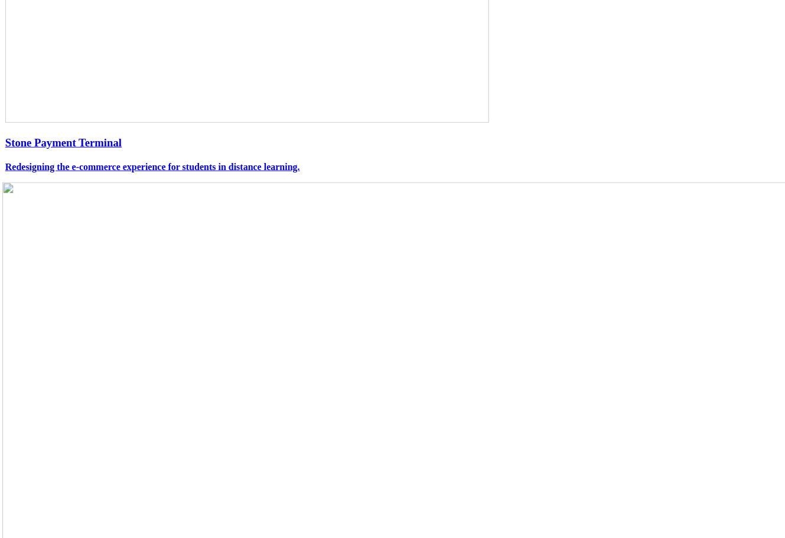
scroll to position [492, 0]
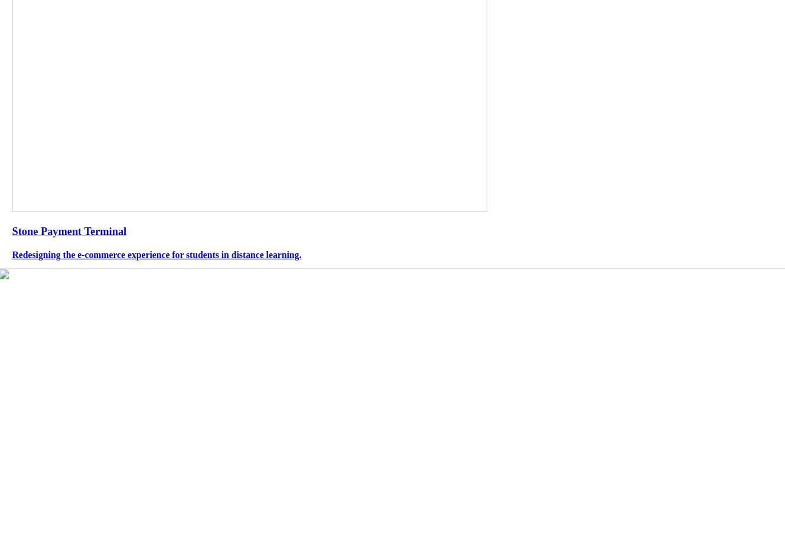
scroll to position [662, 0]
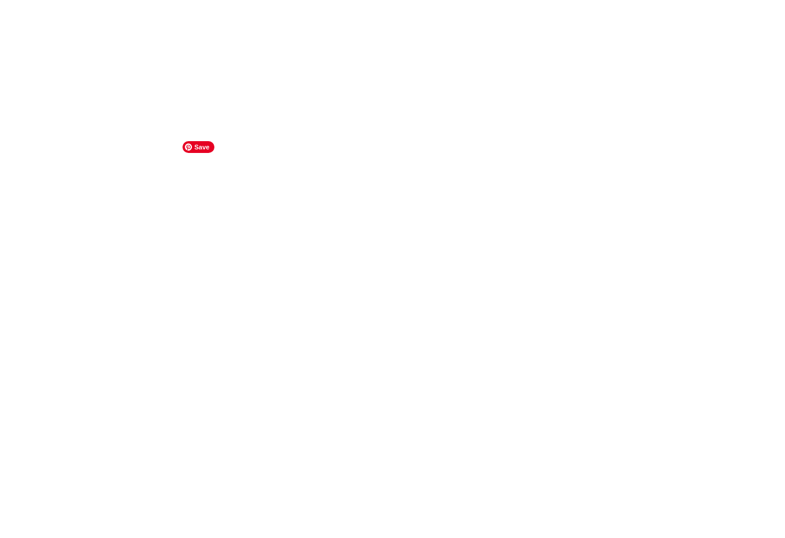
click at [368, 360] on img at bounding box center [603, 421] width 1228 height 880
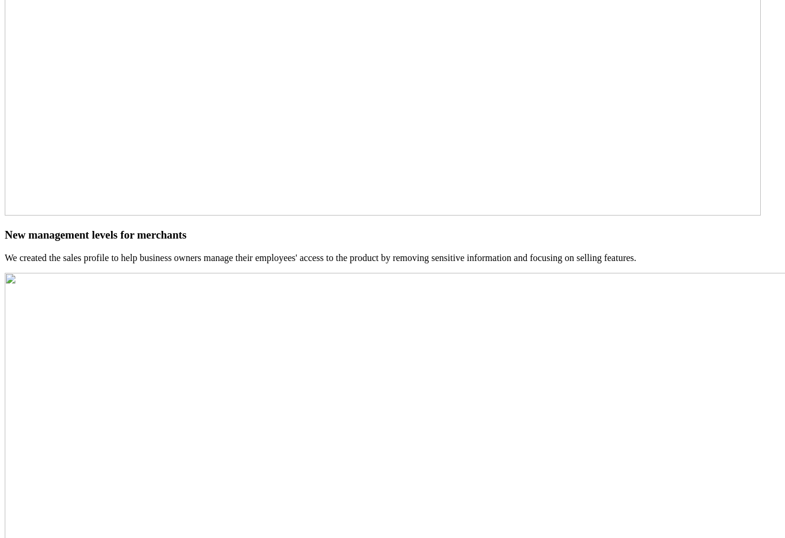
scroll to position [4835, 0]
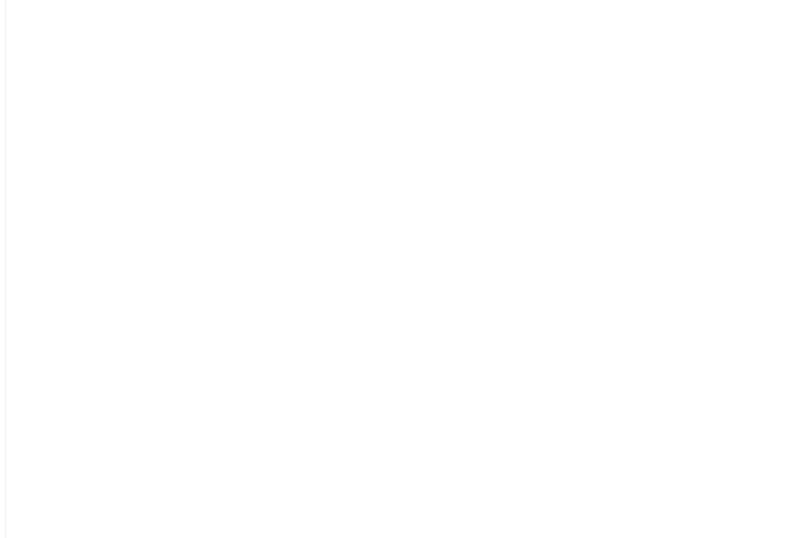
scroll to position [0, 0]
click at [352, 190] on img at bounding box center [596, 473] width 1182 height 847
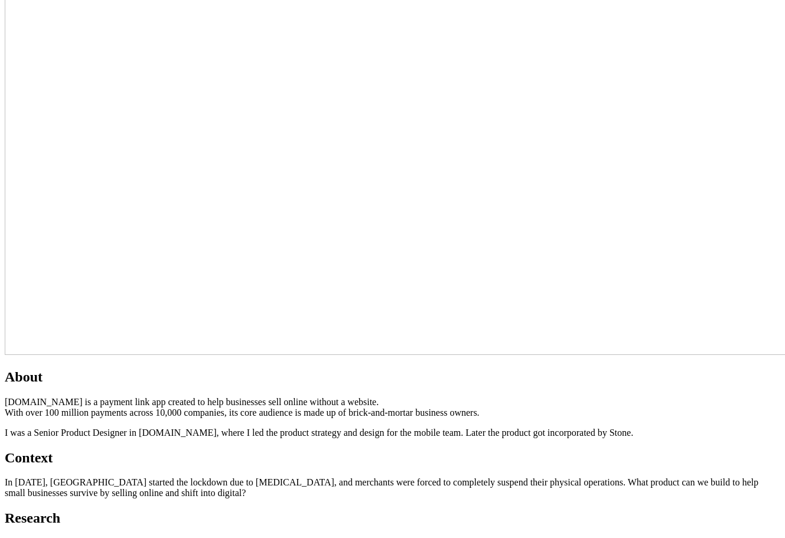
scroll to position [591, 0]
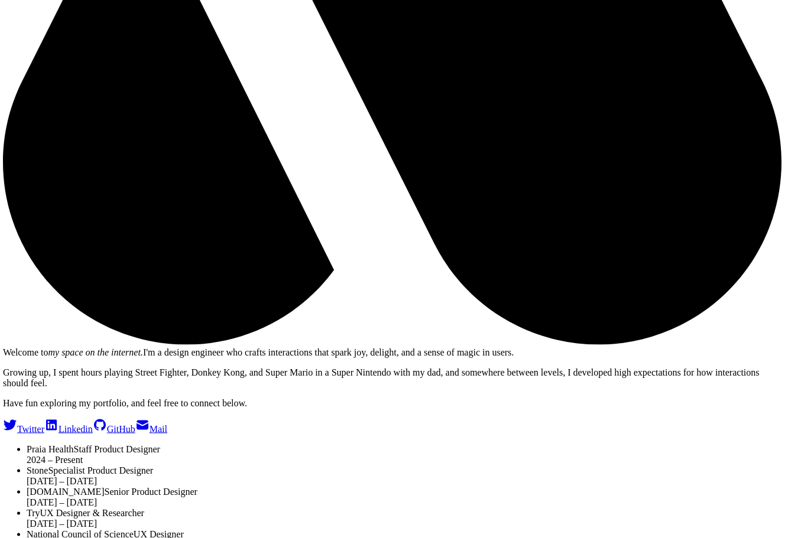
drag, startPoint x: 447, startPoint y: 260, endPoint x: 441, endPoint y: 353, distance: 93.5
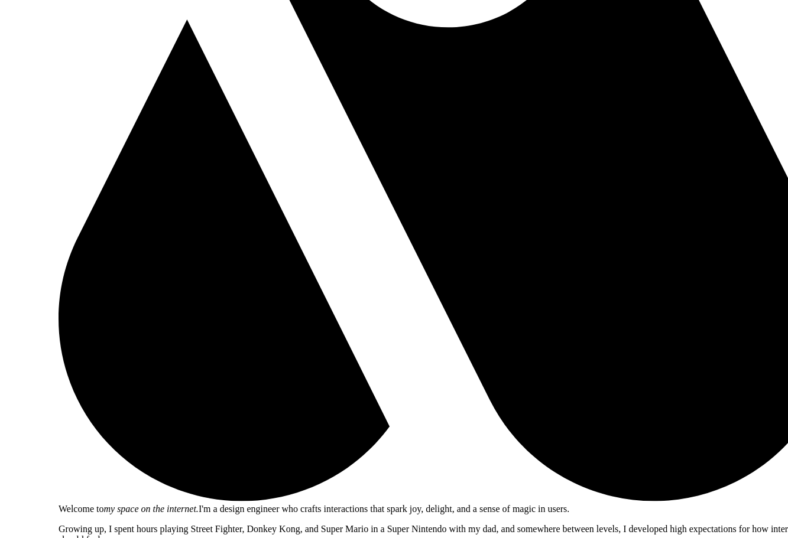
drag, startPoint x: 495, startPoint y: 412, endPoint x: 508, endPoint y: 424, distance: 17.6
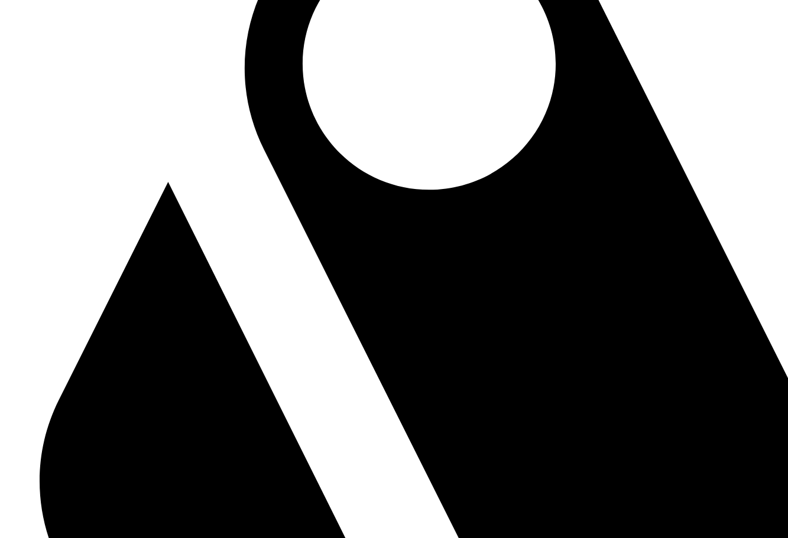
drag, startPoint x: 238, startPoint y: 240, endPoint x: 223, endPoint y: 414, distance: 174.9
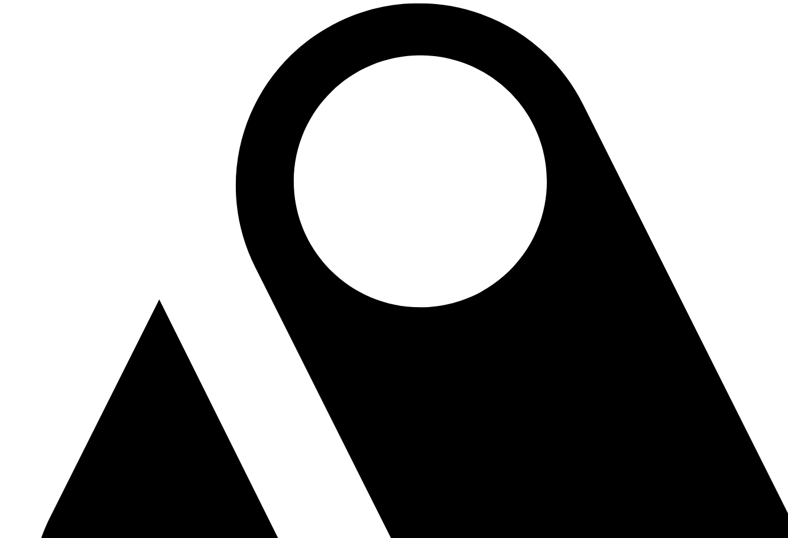
drag, startPoint x: 243, startPoint y: 394, endPoint x: 235, endPoint y: 424, distance: 31.3
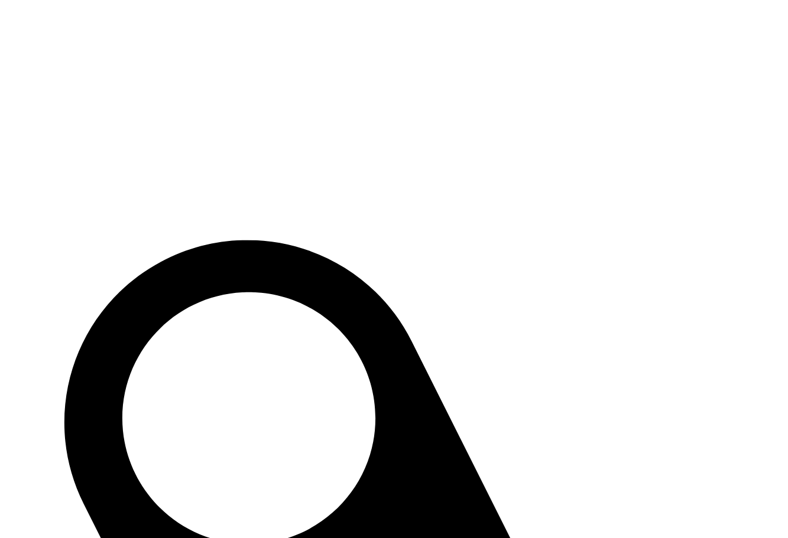
drag, startPoint x: 560, startPoint y: 113, endPoint x: 99, endPoint y: 326, distance: 508.5
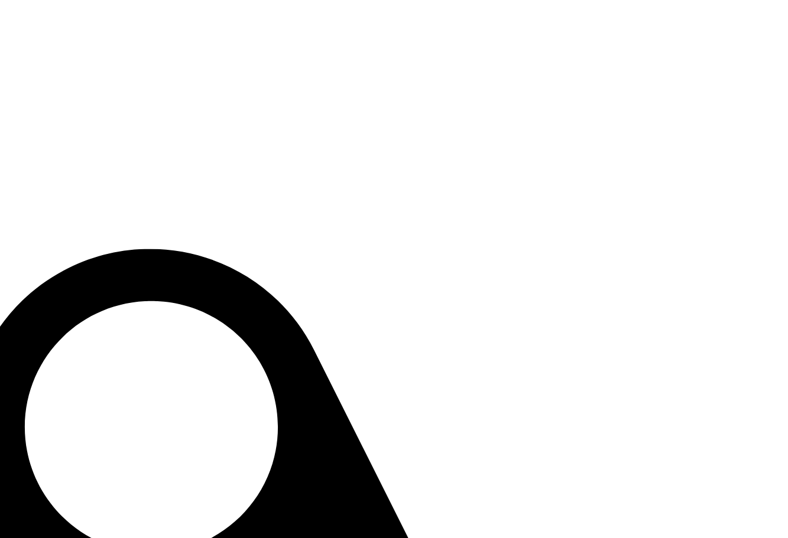
drag, startPoint x: 528, startPoint y: 153, endPoint x: 734, endPoint y: 145, distance: 205.8
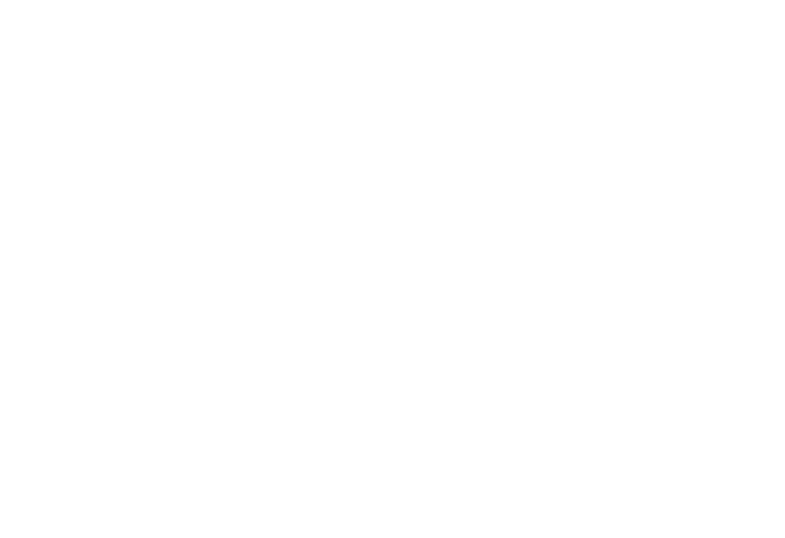
scroll to position [662, 0]
click at [76, 295] on body "Projects Praia Design System Building a career choice experience for students w…" at bounding box center [393, 179] width 776 height 1658
click at [385, 303] on img at bounding box center [603, 421] width 1228 height 880
drag, startPoint x: 250, startPoint y: 395, endPoint x: 435, endPoint y: 395, distance: 185.0
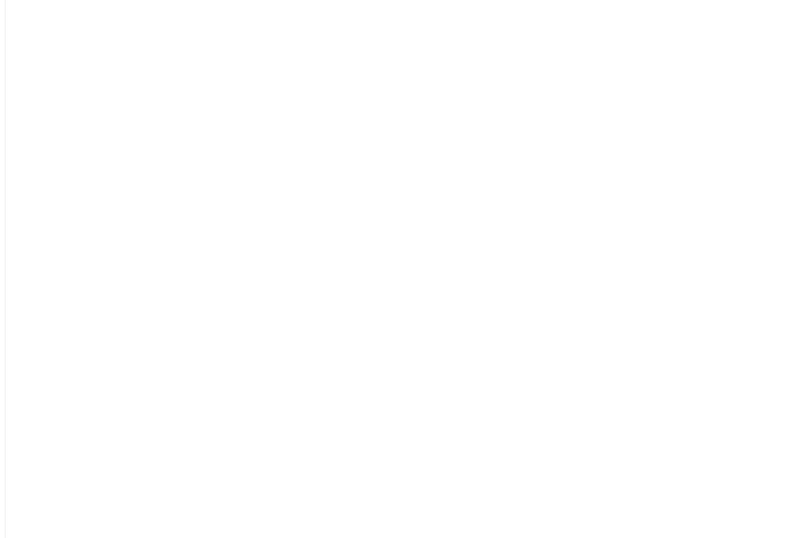
click at [418, 144] on img at bounding box center [596, 355] width 1182 height 847
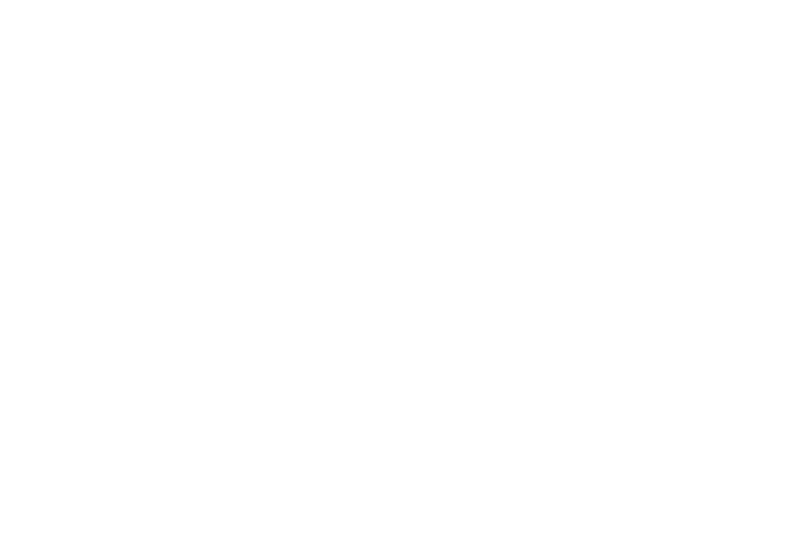
click at [381, 215] on img at bounding box center [596, 414] width 1182 height 847
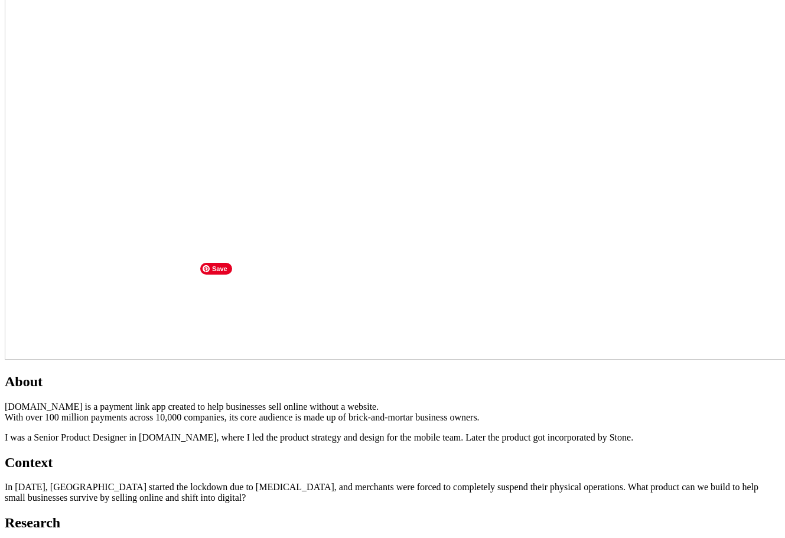
scroll to position [591, 0]
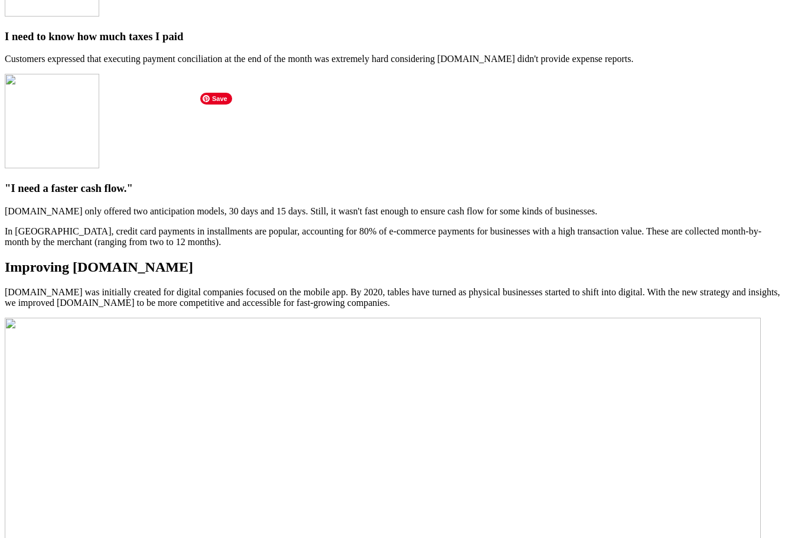
scroll to position [2068, 0]
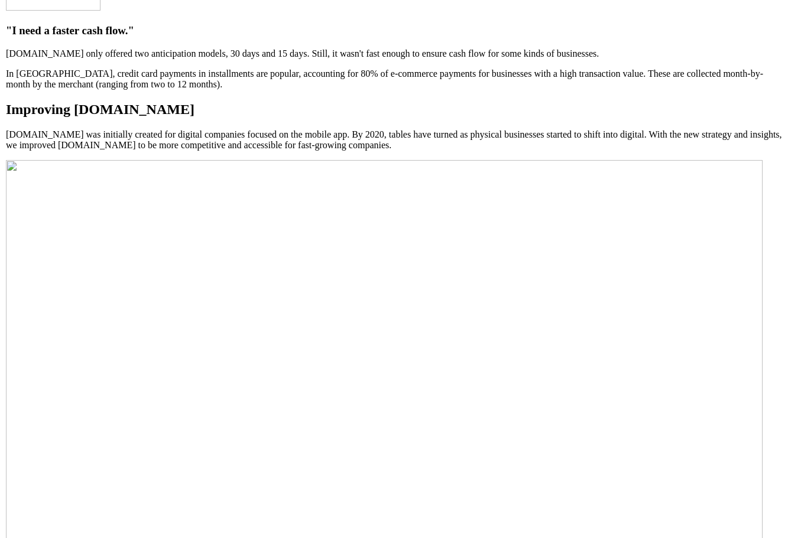
scroll to position [2305, 0]
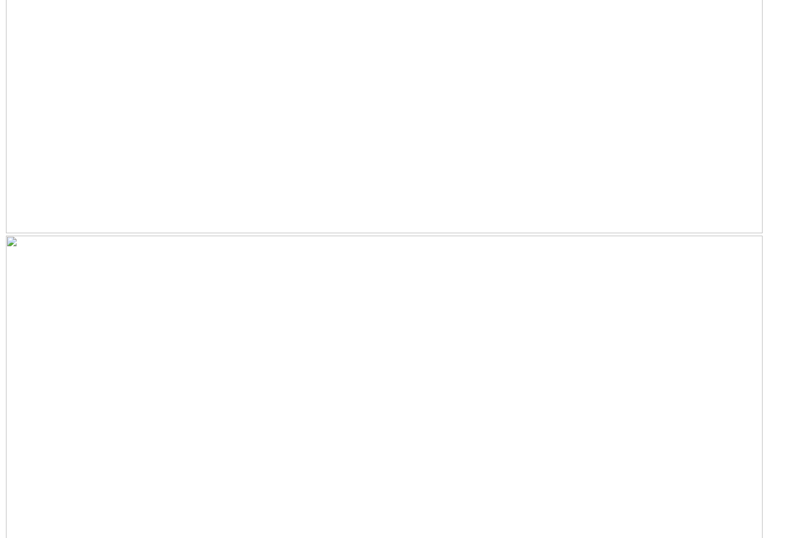
scroll to position [2718, 0]
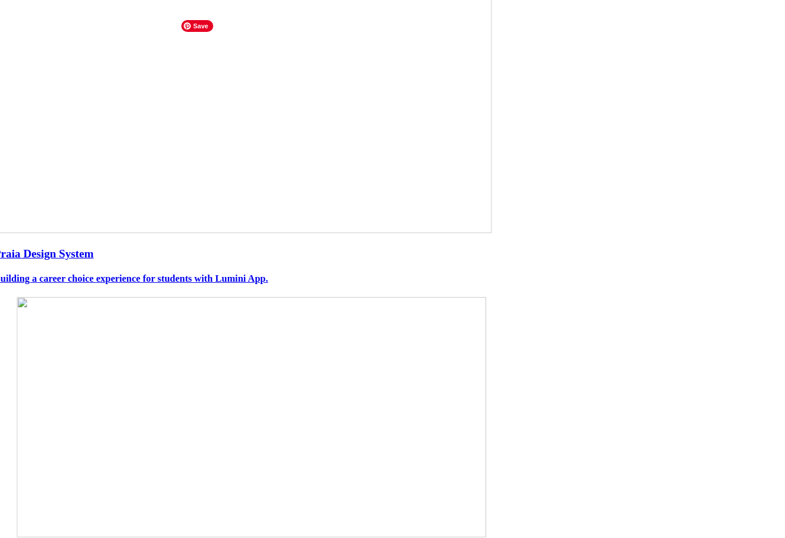
scroll to position [355, 0]
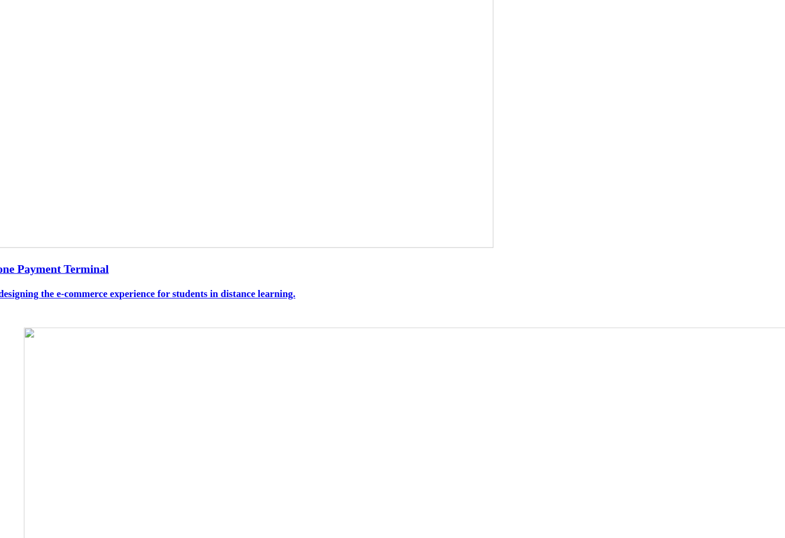
click at [246, 300] on h4 "Redesigning the e-commerce experience for students in distance learning." at bounding box center [393, 294] width 812 height 11
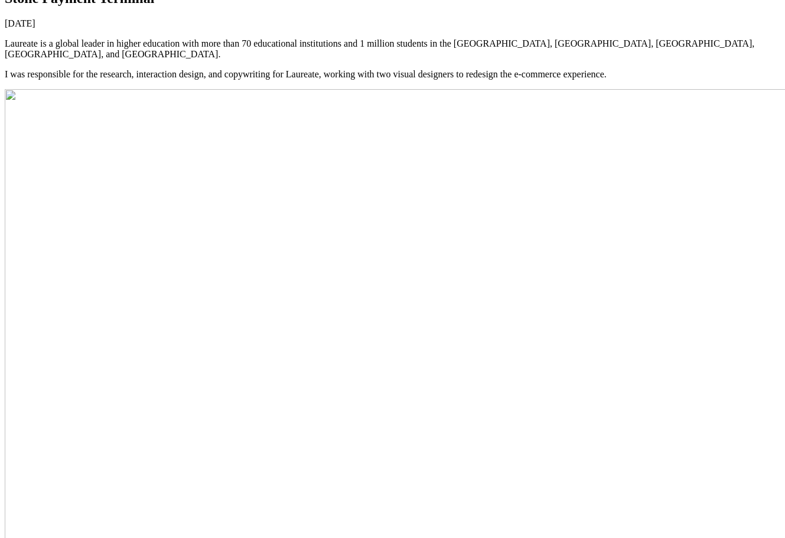
scroll to position [59, 0]
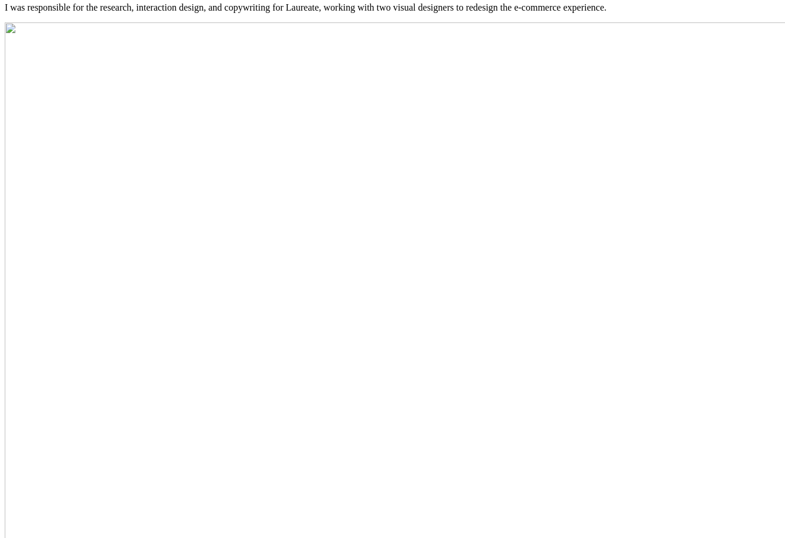
scroll to position [177, 0]
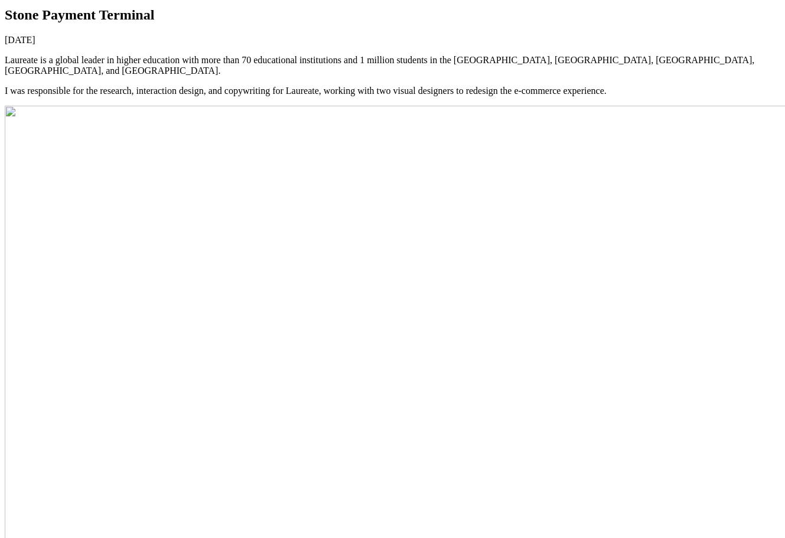
scroll to position [0, 0]
